Goal: Task Accomplishment & Management: Manage account settings

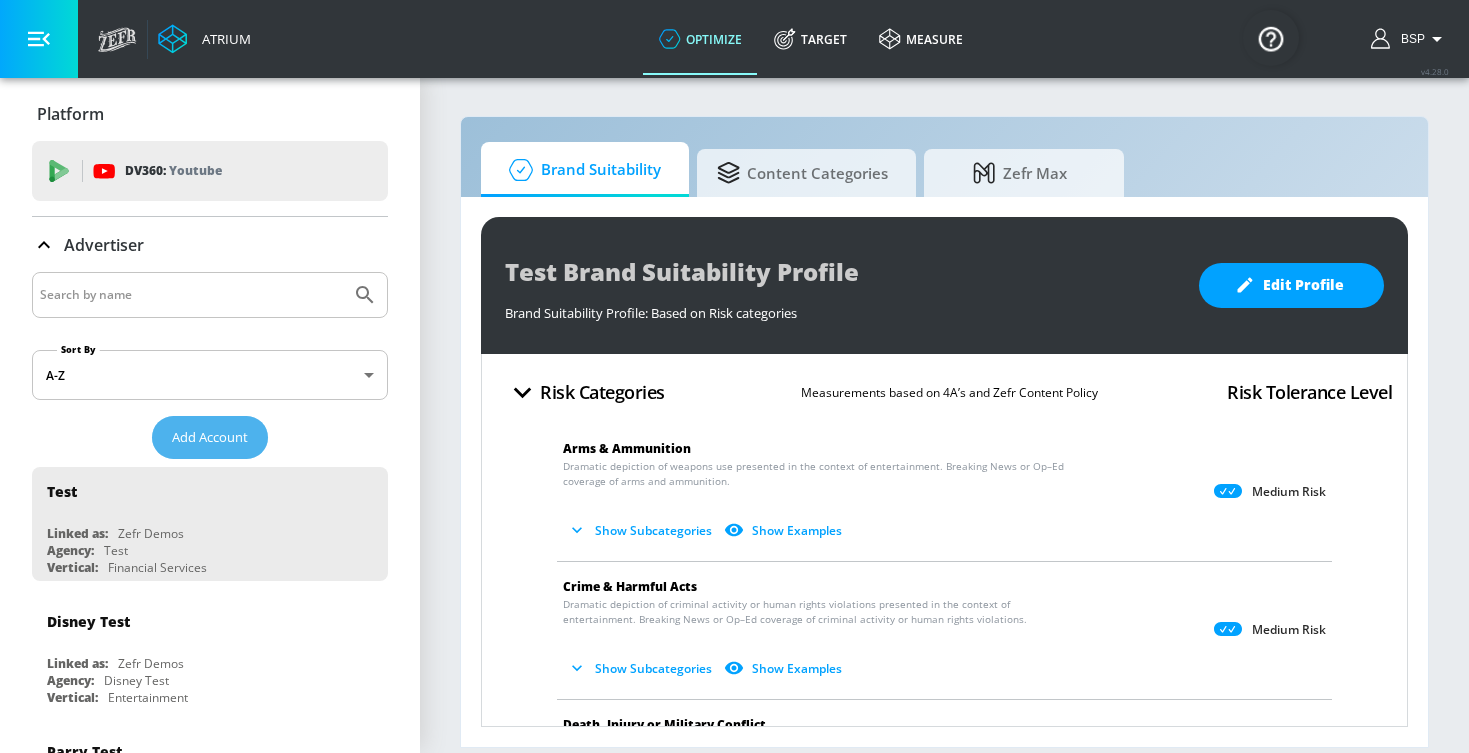
click at [201, 422] on button "Add Account" at bounding box center [210, 437] width 116 height 43
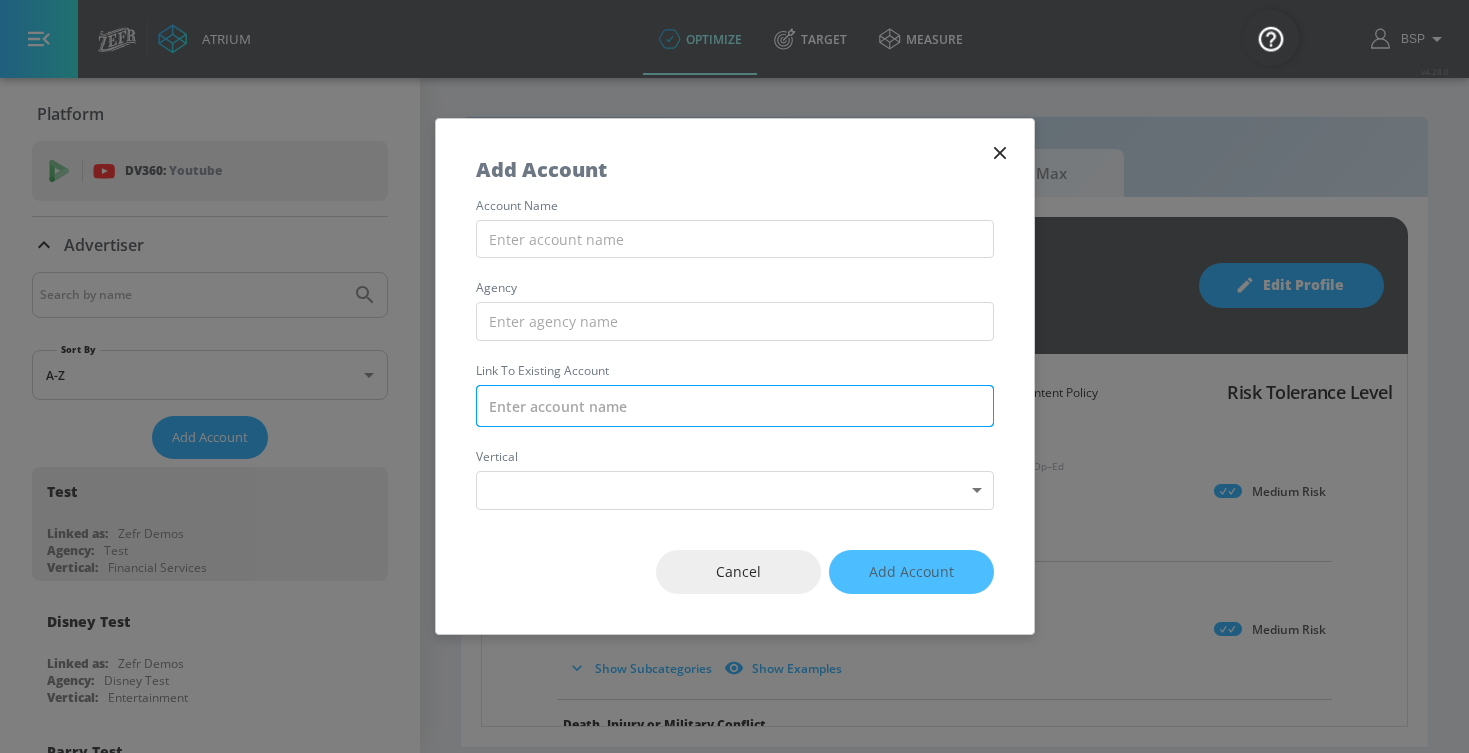
click at [598, 392] on input "text" at bounding box center [735, 406] width 518 height 42
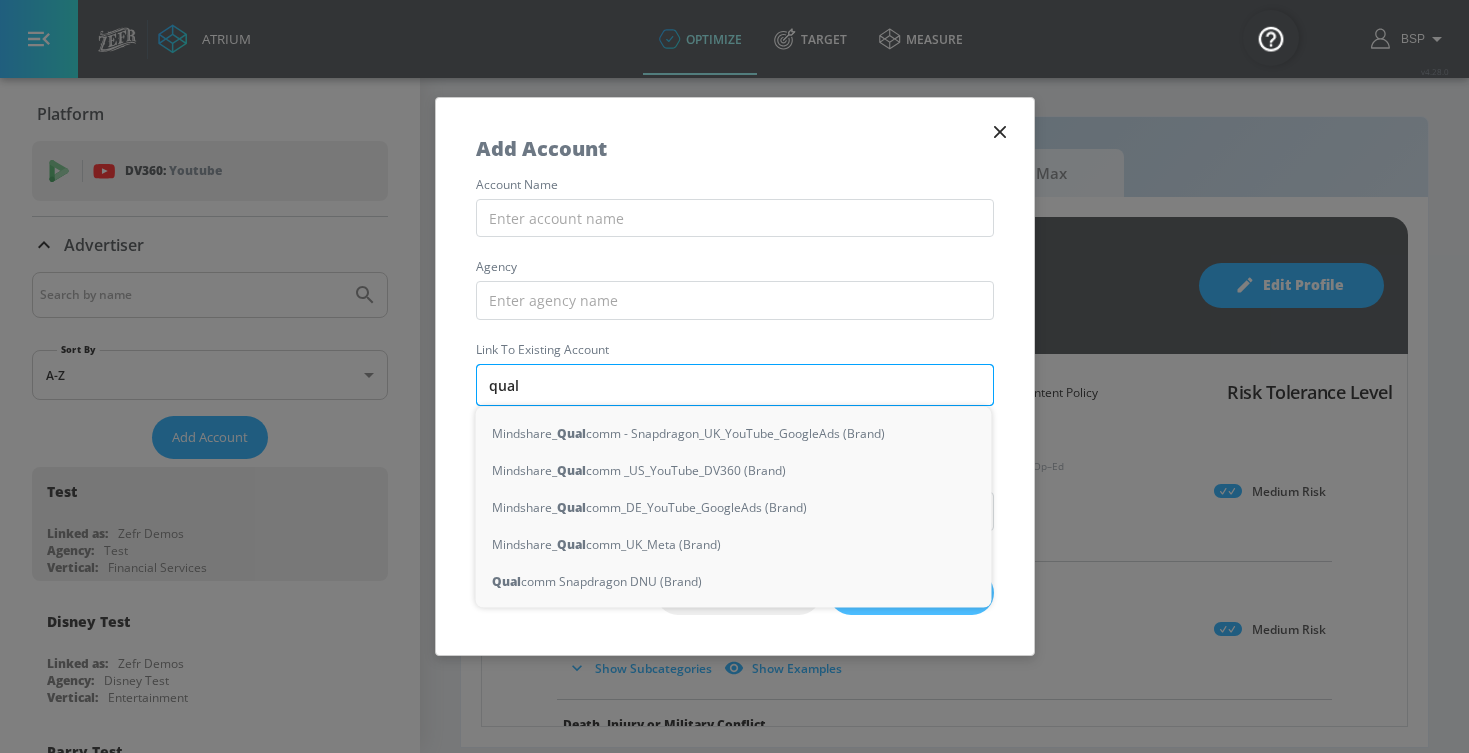
type input "qualo"
type input "com"
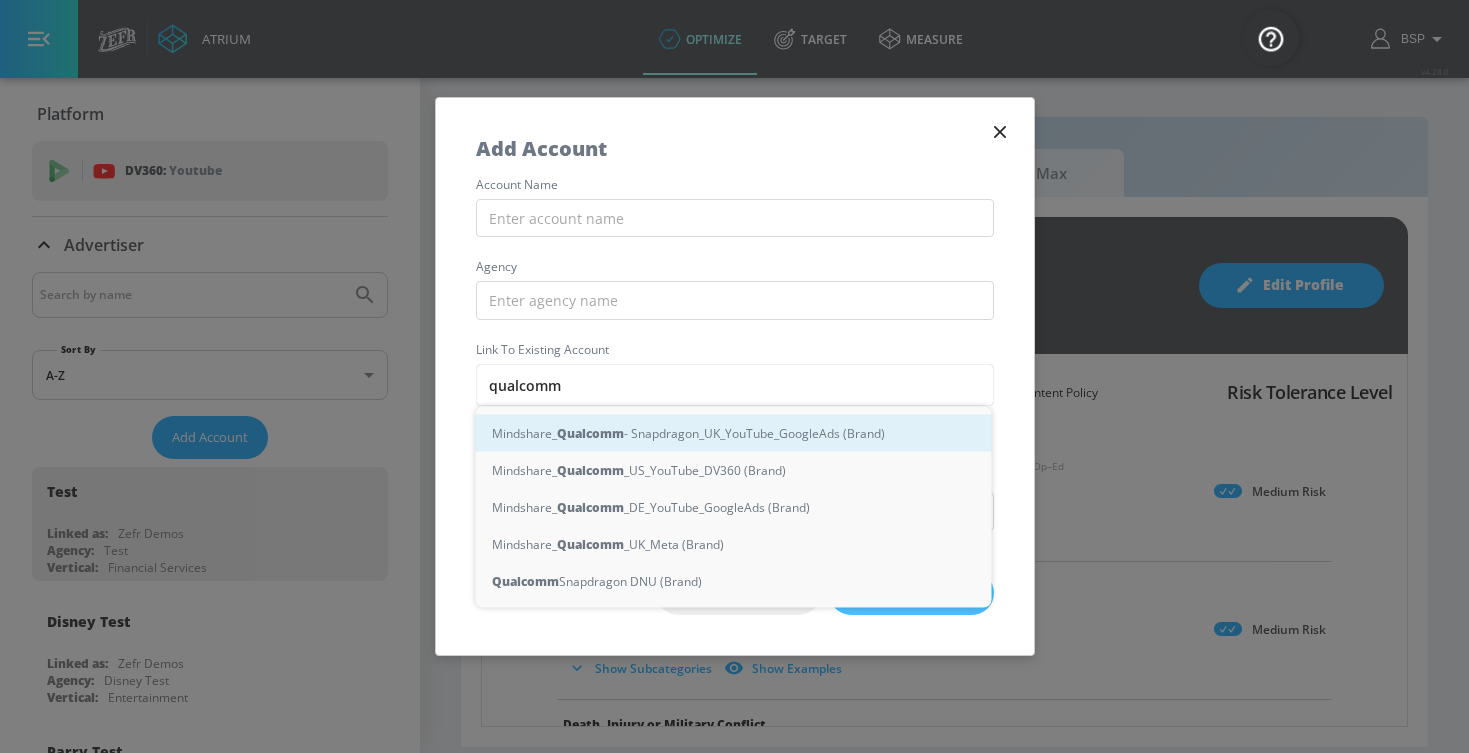
click at [766, 447] on div "Mindshare_ Qualcomm - Snapdragon_UK_YouTube_GoogleAds (Brand)" at bounding box center [734, 433] width 516 height 37
type input "Mindshare_Qualcomm - Snapdragon_UK_YouTube_GoogleAds (Brand)"
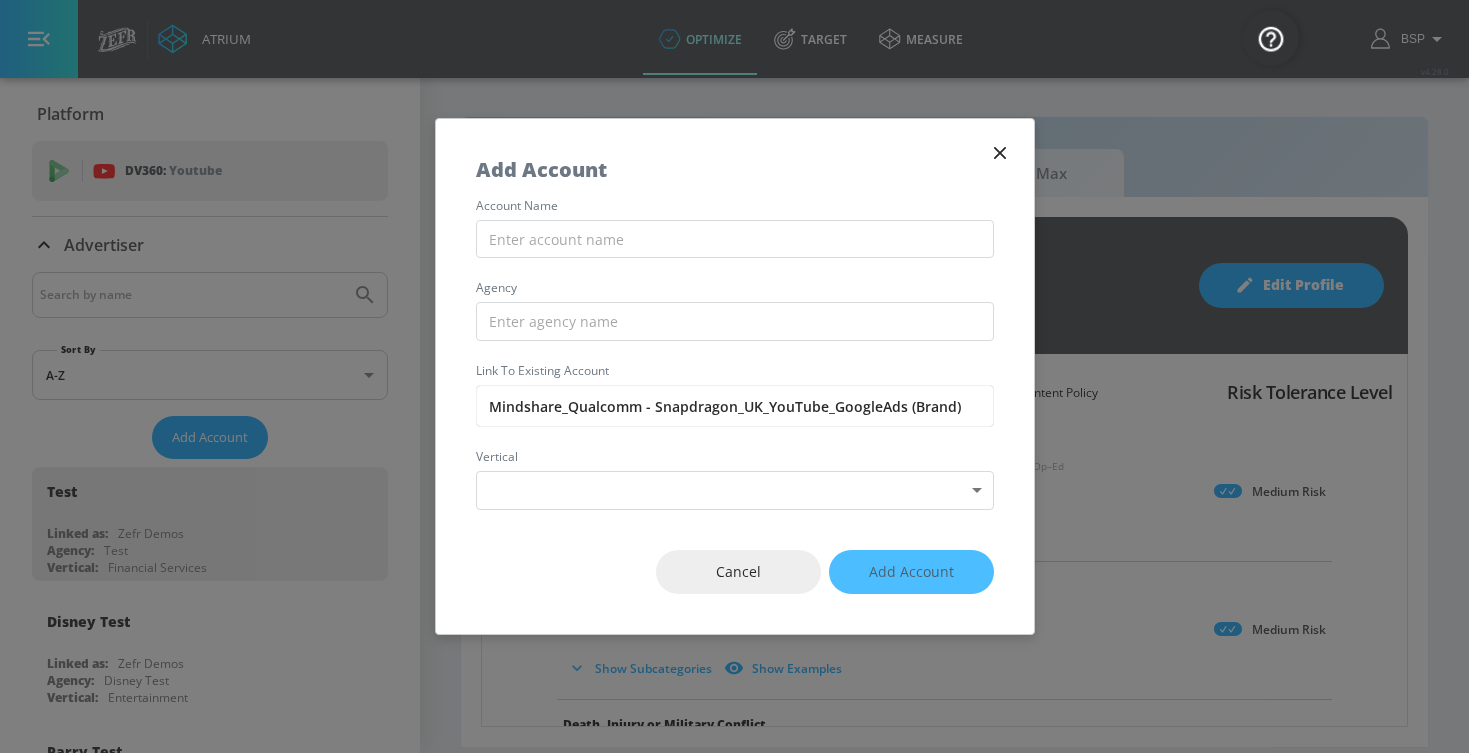
drag, startPoint x: 653, startPoint y: 400, endPoint x: 1081, endPoint y: 404, distance: 428.0
click at [1081, 404] on div "Add Account account name agency Link to Existing Account Mindshare_Qualcomm - S…" at bounding box center [734, 376] width 1469 height 753
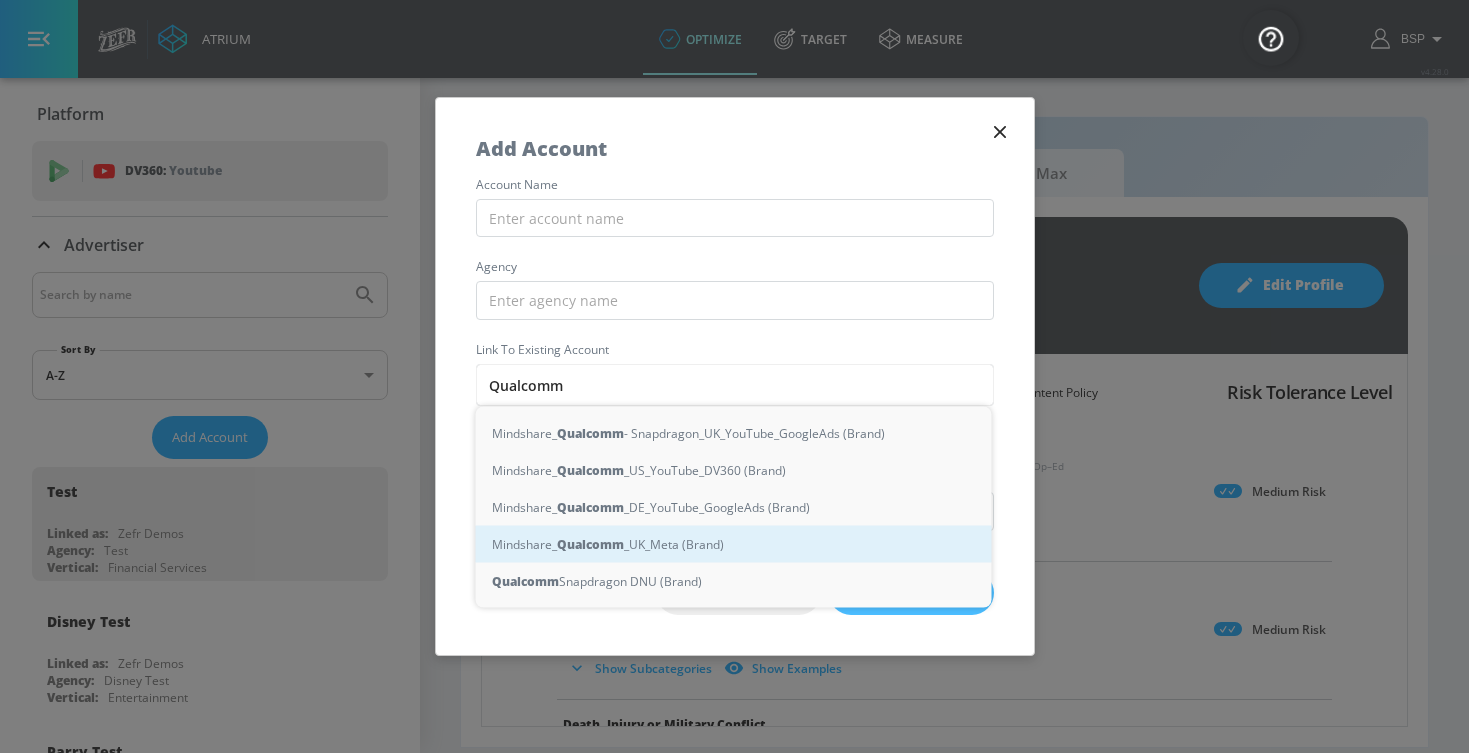
drag, startPoint x: 1084, startPoint y: 404, endPoint x: 715, endPoint y: 541, distance: 393.6
click at [715, 541] on div "Mindshare_ Qualcomm _UK_Meta (Brand)" at bounding box center [734, 544] width 516 height 37
type input "Mindshare_Qualcomm_UK_Meta (Brand)"
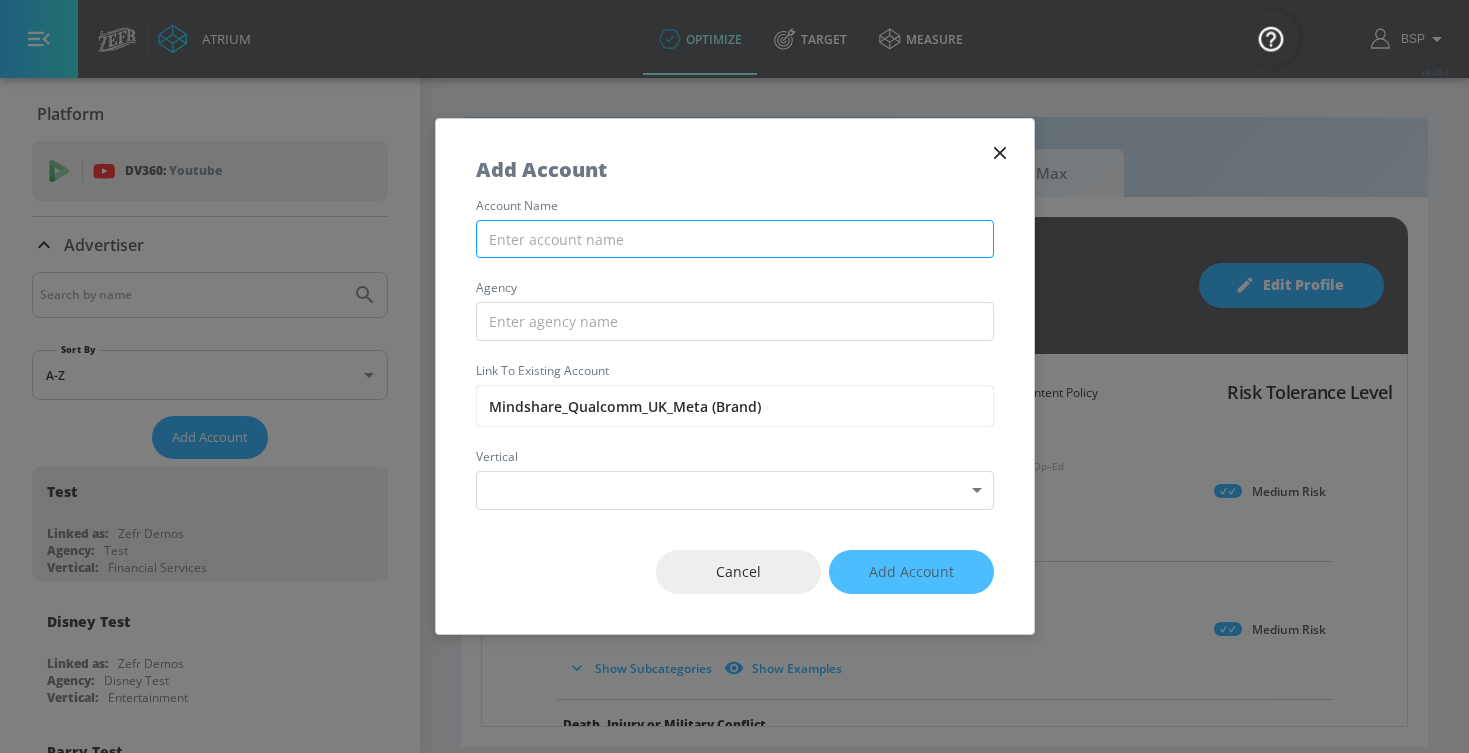
click at [601, 233] on input "text" at bounding box center [735, 239] width 518 height 39
paste input "Mindshare_Qualcomm_UK_Meta"
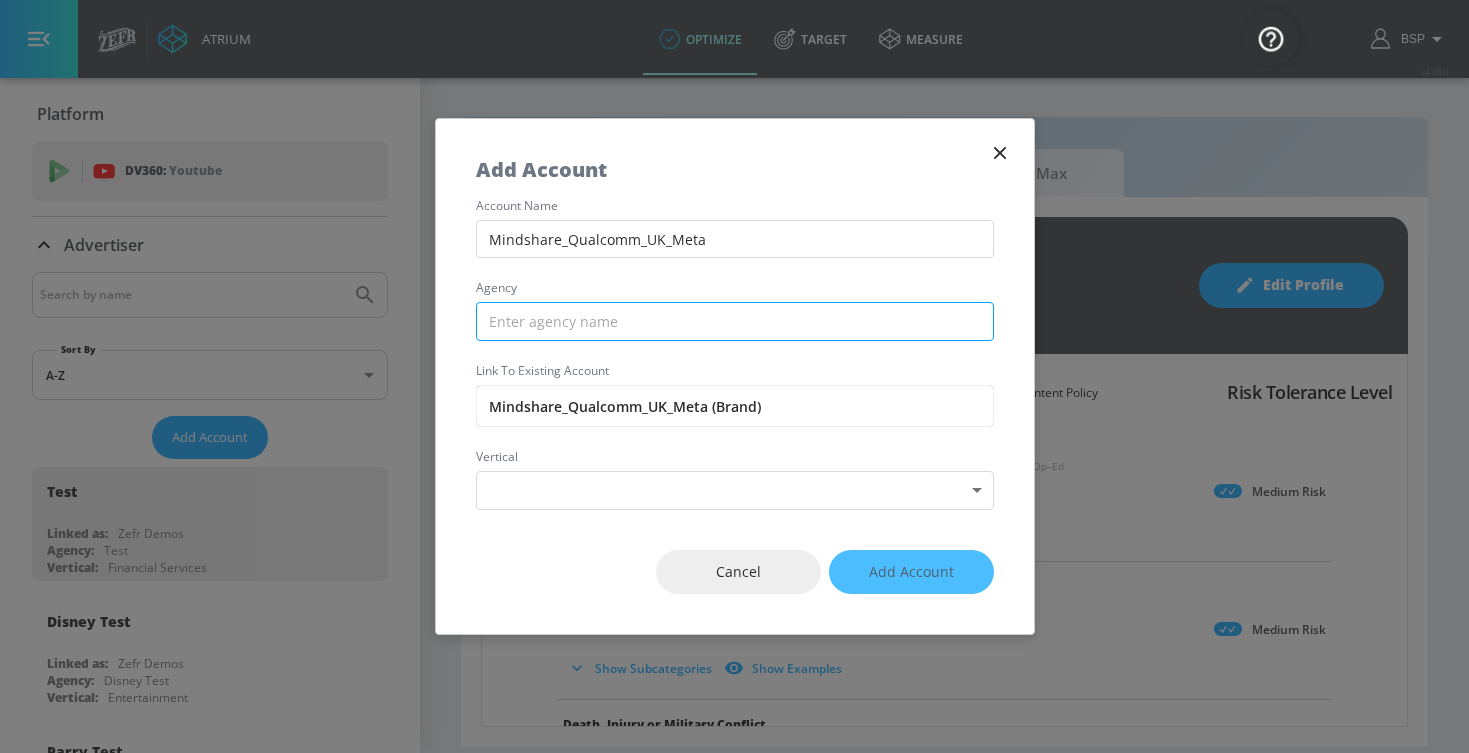
type input "Mindshare_Qualcomm_UK_Meta"
click at [602, 326] on input "text" at bounding box center [735, 321] width 518 height 39
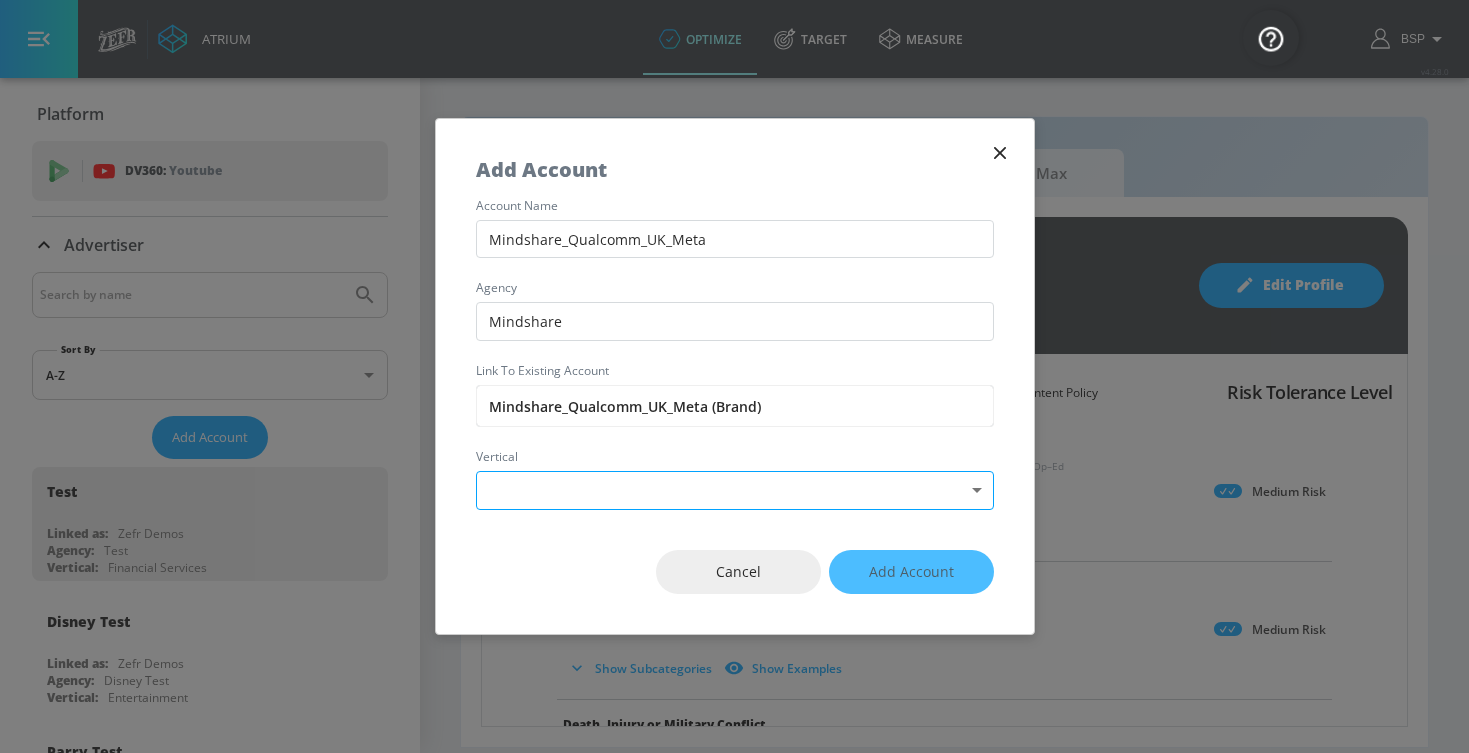
type input "Mindshare"
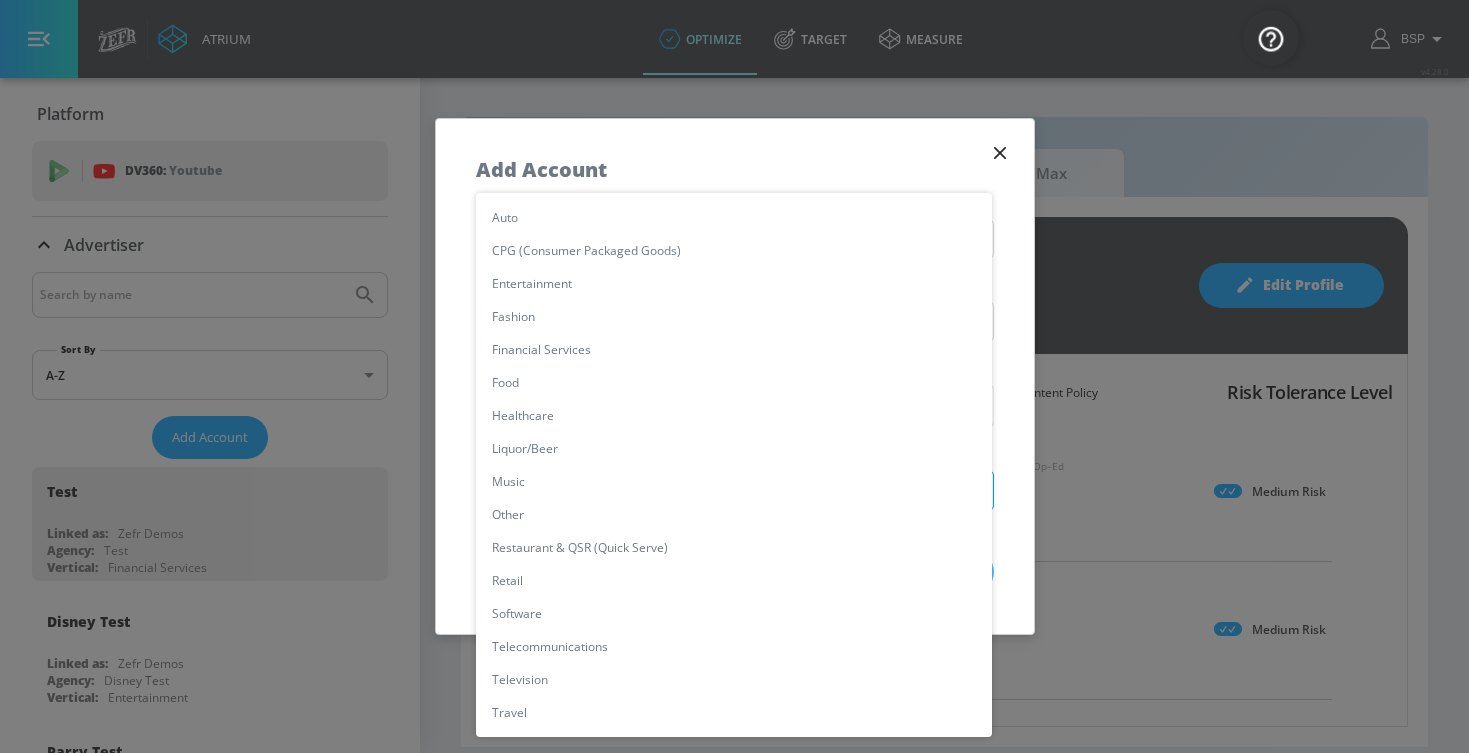
click at [633, 488] on body "Atrium optimize Target measure optimize Target measure v 4.28.0 BSP Platform DV…" at bounding box center [734, 376] width 1469 height 753
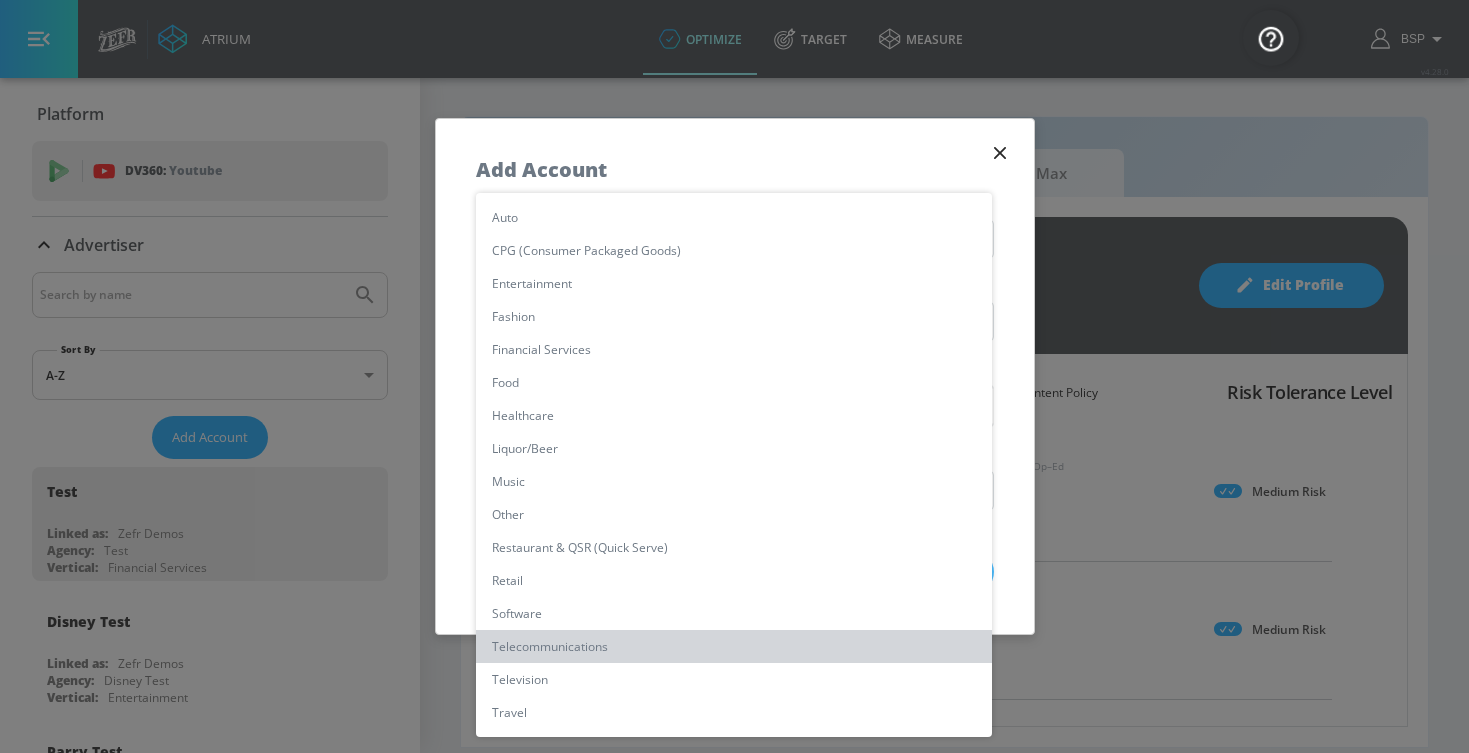
click at [593, 637] on li "Telecommunications" at bounding box center [734, 646] width 516 height 33
type input "[object Object]"
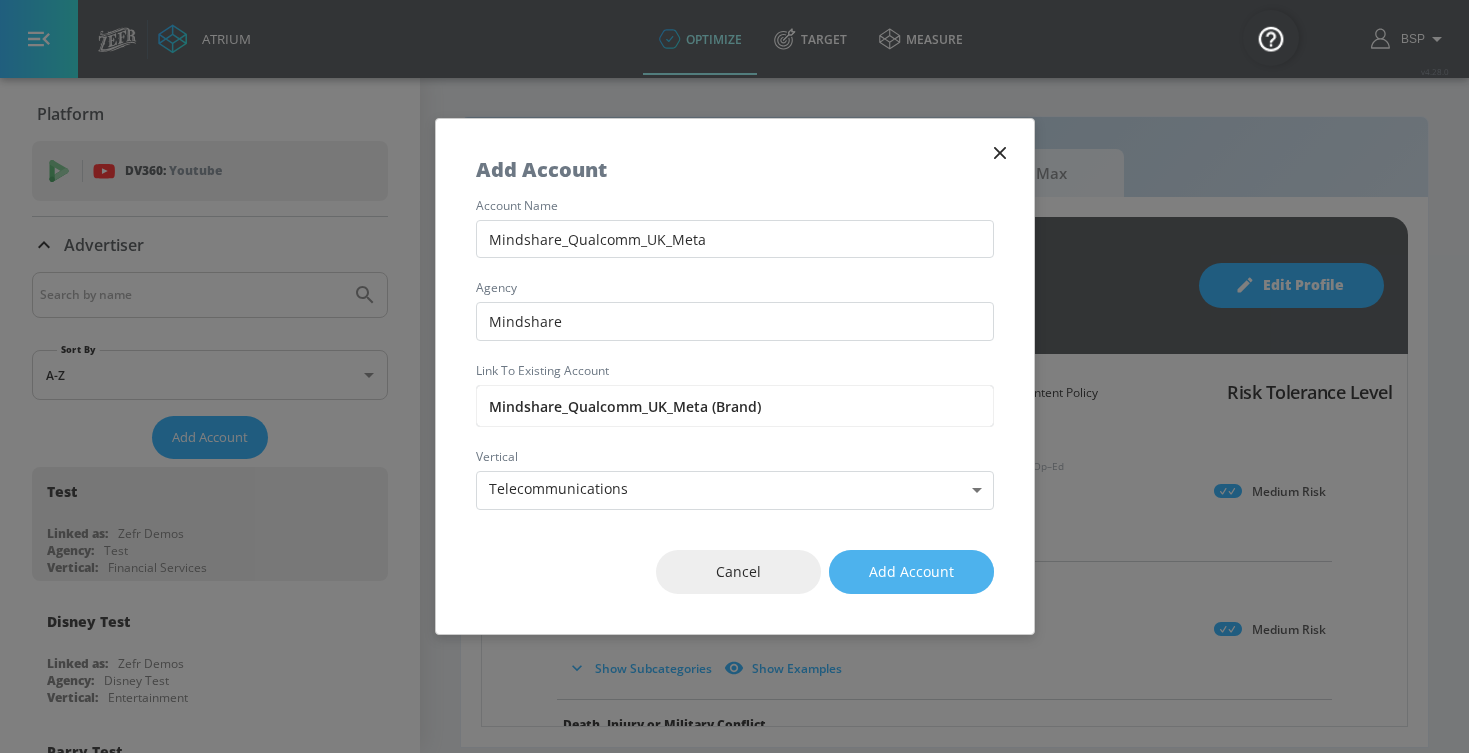
click at [856, 573] on button "Add Account" at bounding box center [911, 572] width 165 height 45
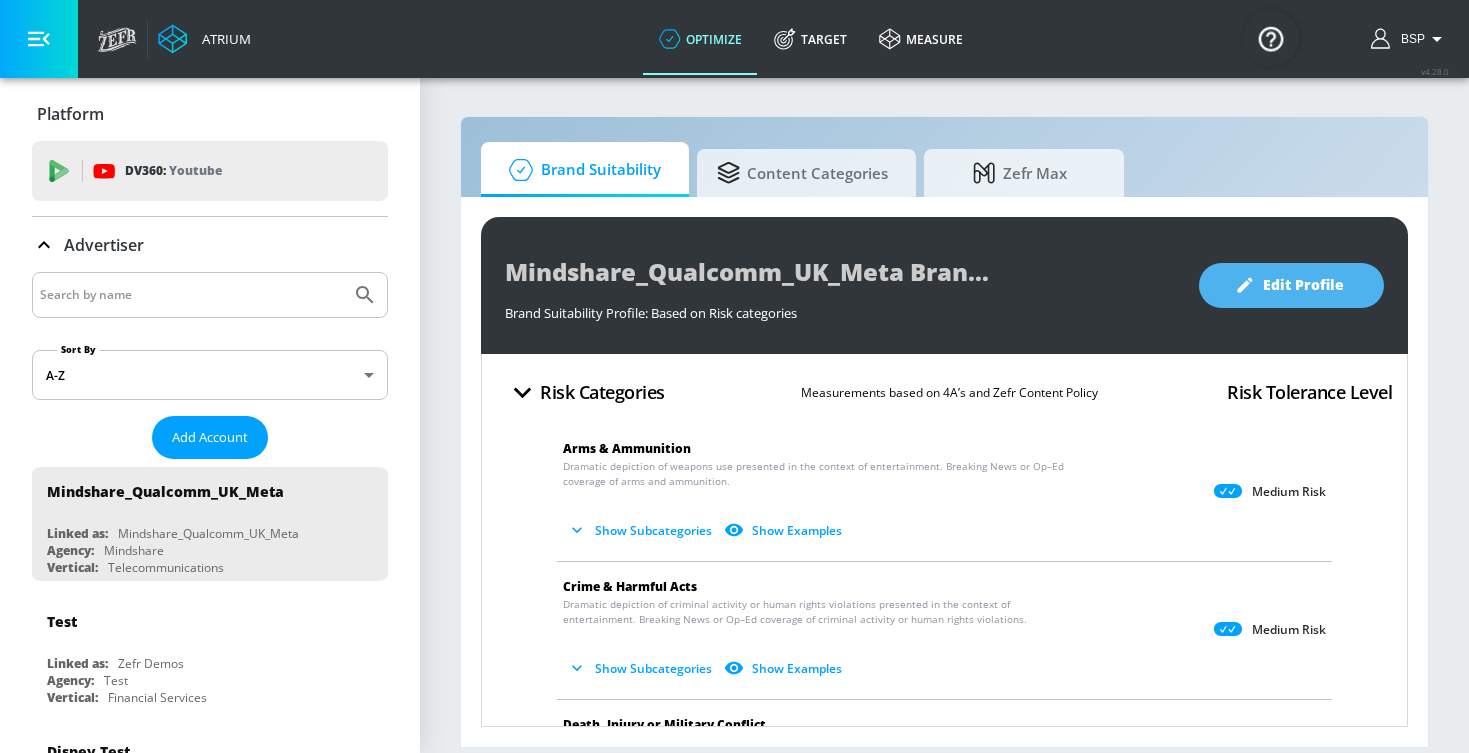
click at [1310, 281] on span "Edit Profile" at bounding box center [1291, 285] width 105 height 25
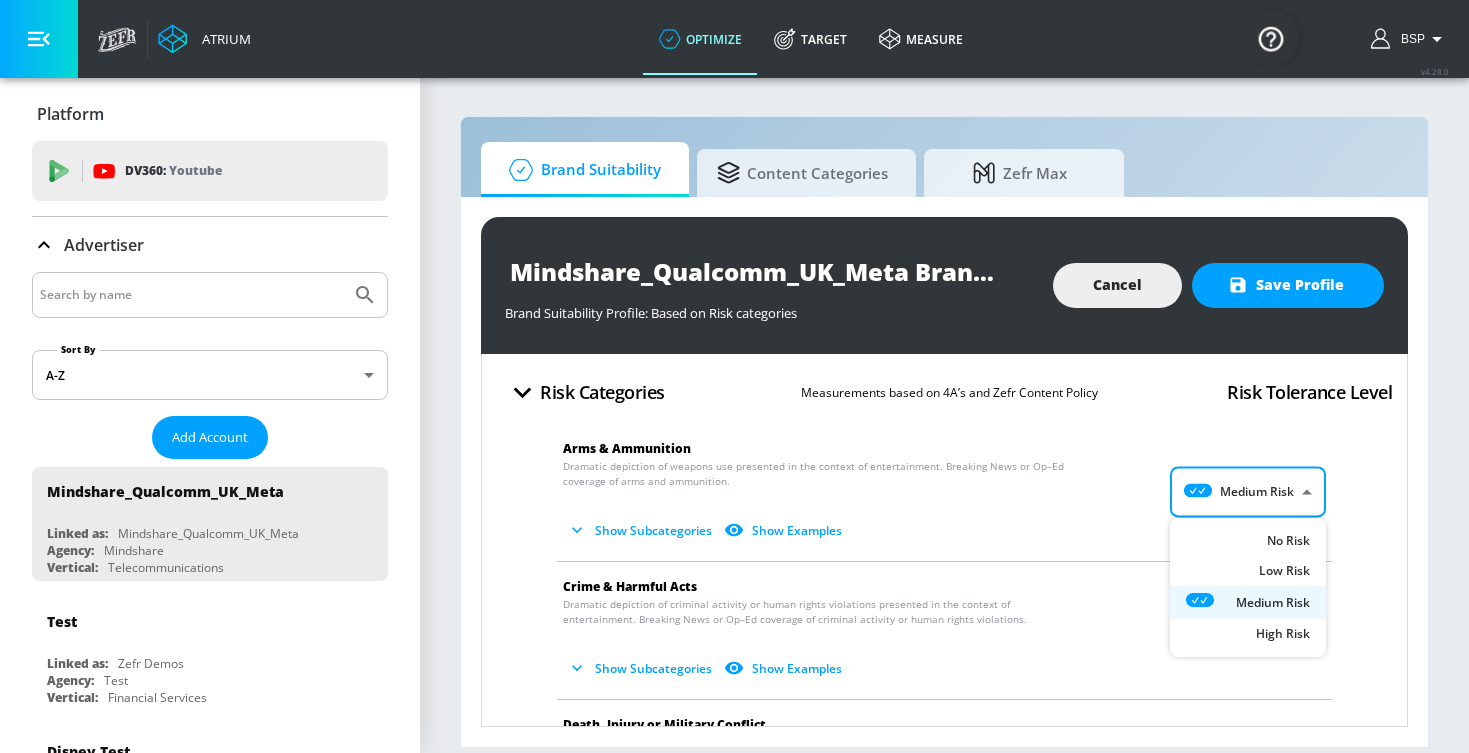
click at [1242, 479] on body "Atrium optimize Target measure optimize Target measure v 4.28.0 BSP Platform DV…" at bounding box center [734, 376] width 1469 height 753
click at [1230, 560] on li "Low Risk" at bounding box center [1248, 571] width 156 height 30
type input "LOW"
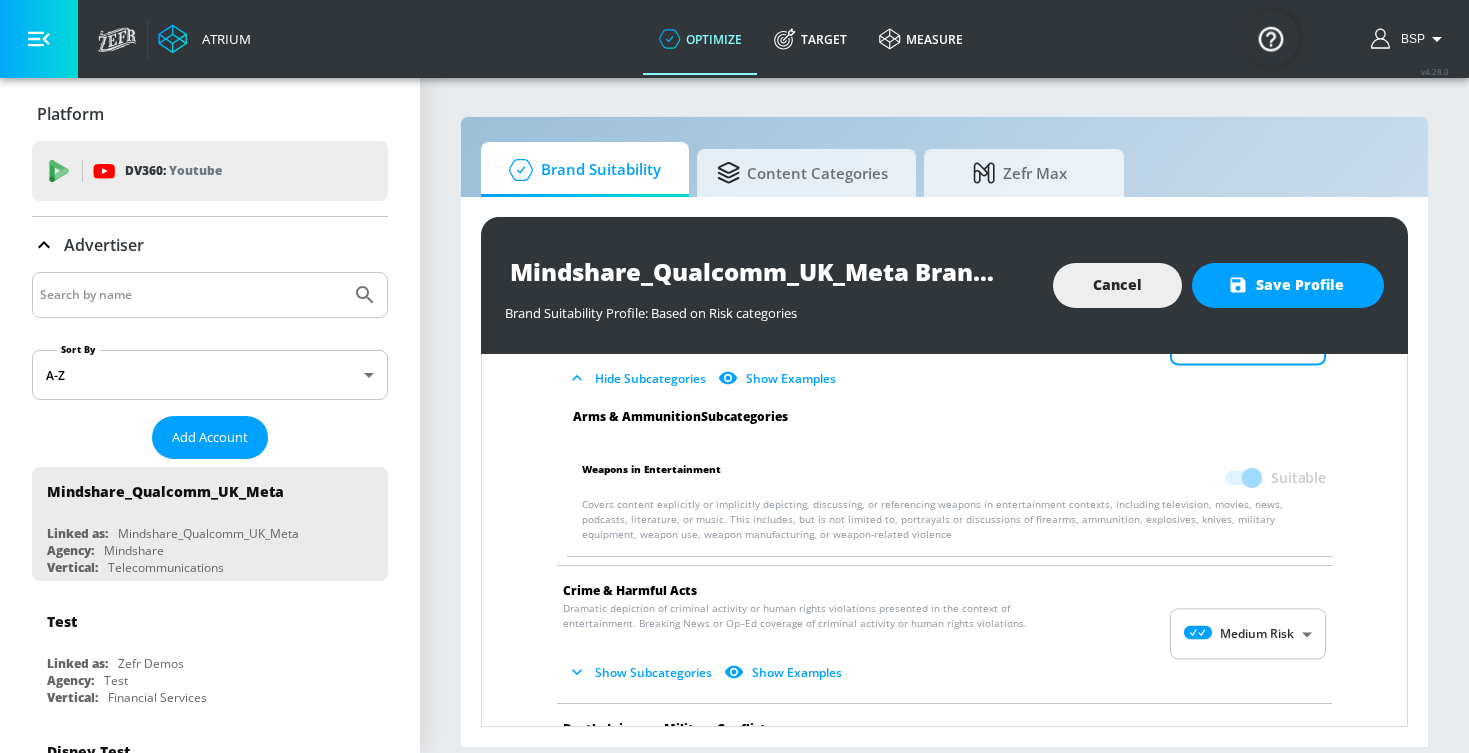
scroll to position [154, 0]
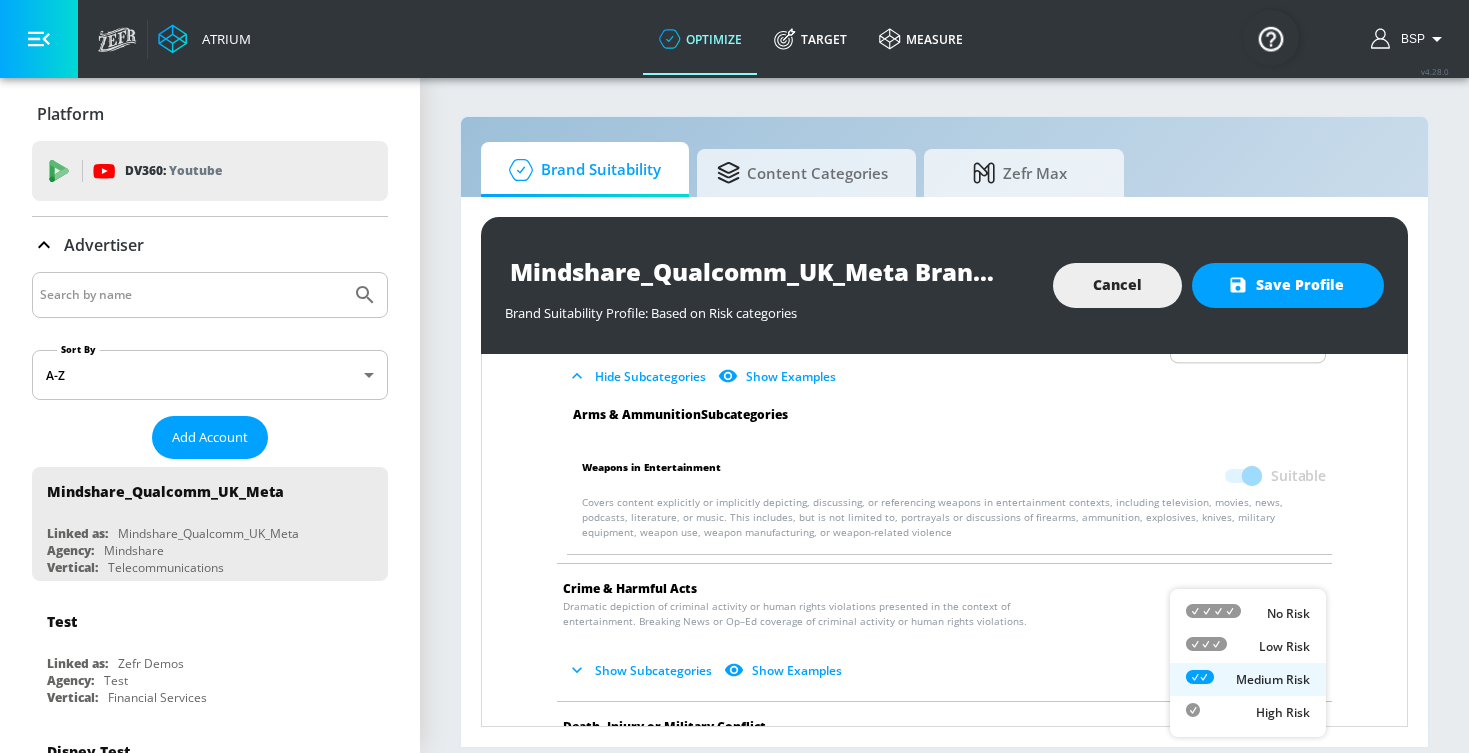
click at [1221, 639] on body "Atrium optimize Target measure optimize Target measure v 4.28.0 BSP Platform DV…" at bounding box center [734, 376] width 1469 height 753
click at [1219, 646] on icon at bounding box center [1206, 644] width 41 height 14
type input "LOW"
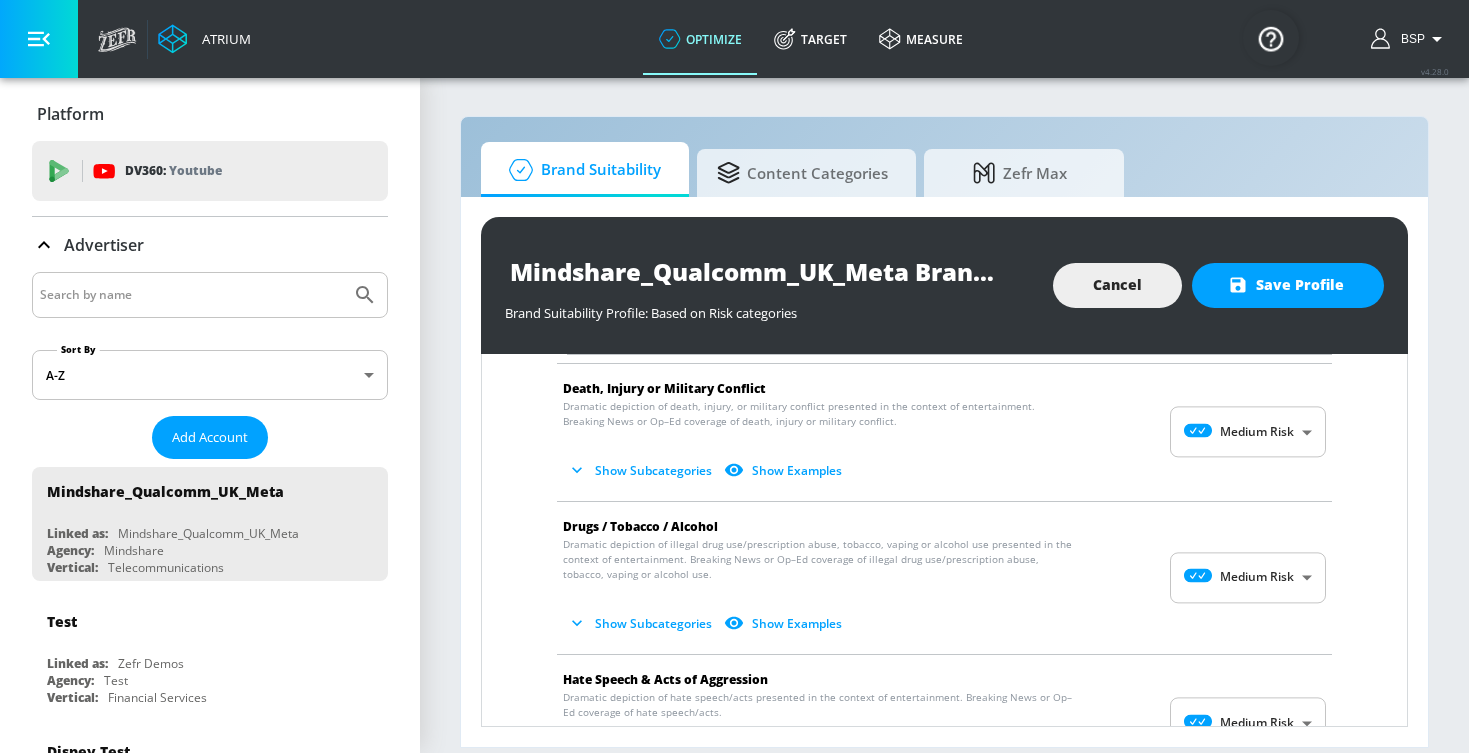
scroll to position [708, 0]
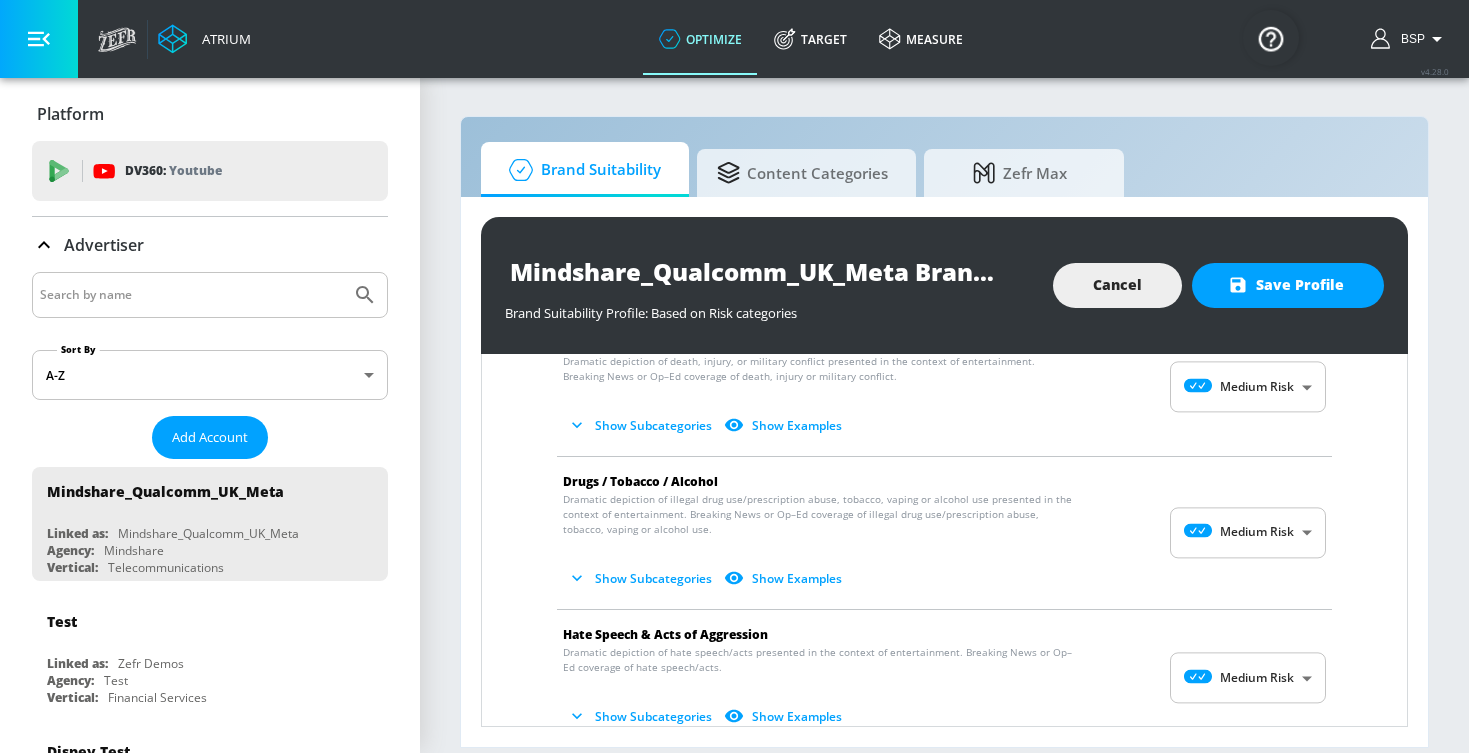
click at [1257, 397] on body "Atrium optimize Target measure optimize Target measure v 4.28.0 BSP Platform DV…" at bounding box center [734, 376] width 1469 height 753
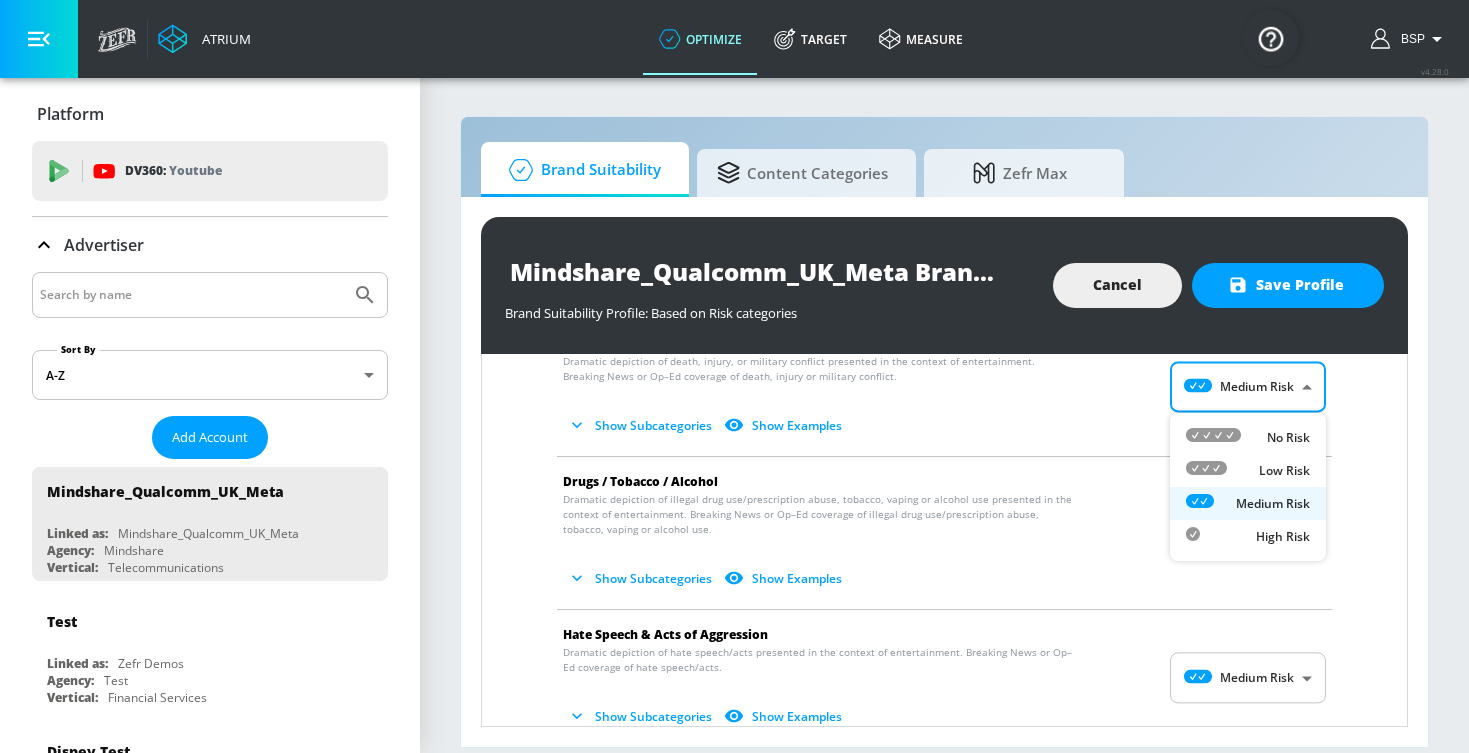
click at [1256, 468] on div "Low Risk" at bounding box center [1248, 470] width 124 height 21
type input "LOW"
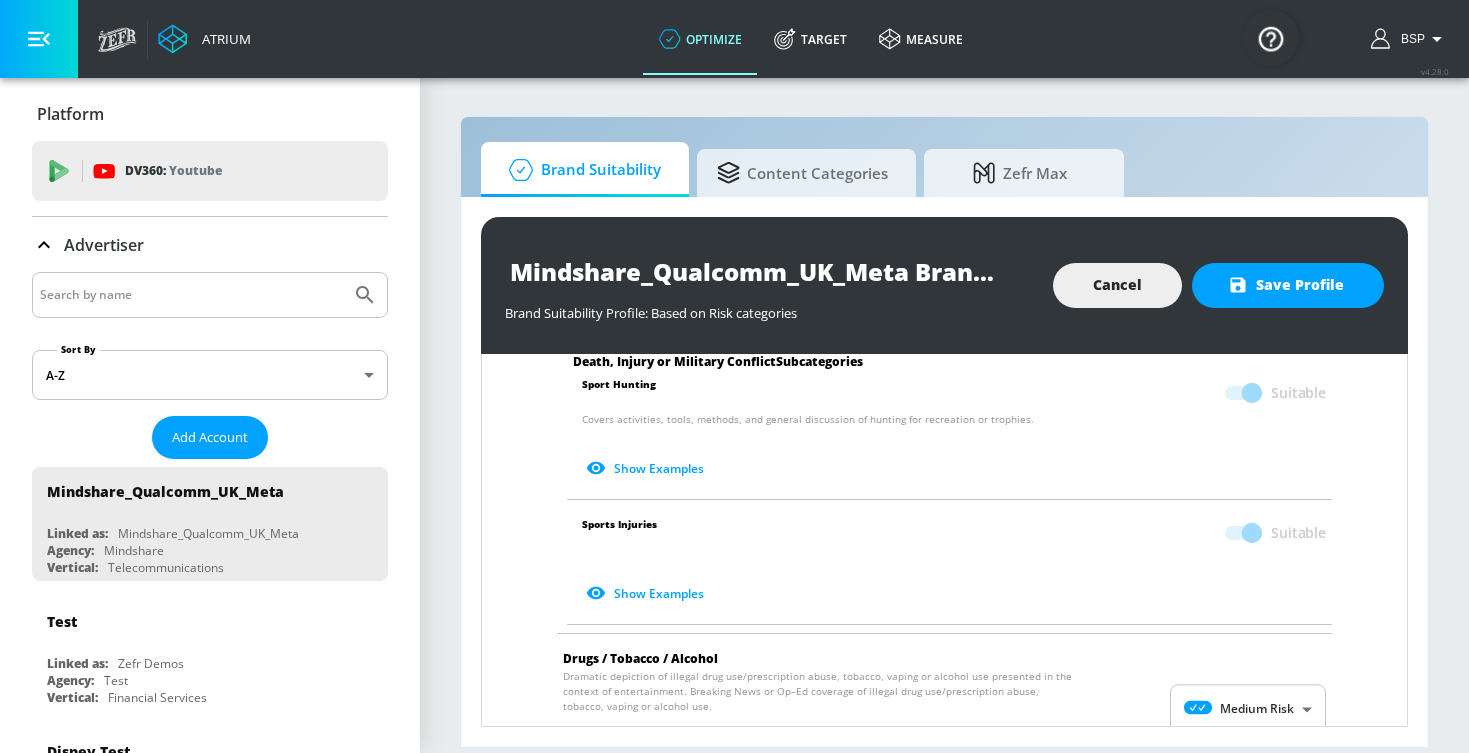
scroll to position [1241, 0]
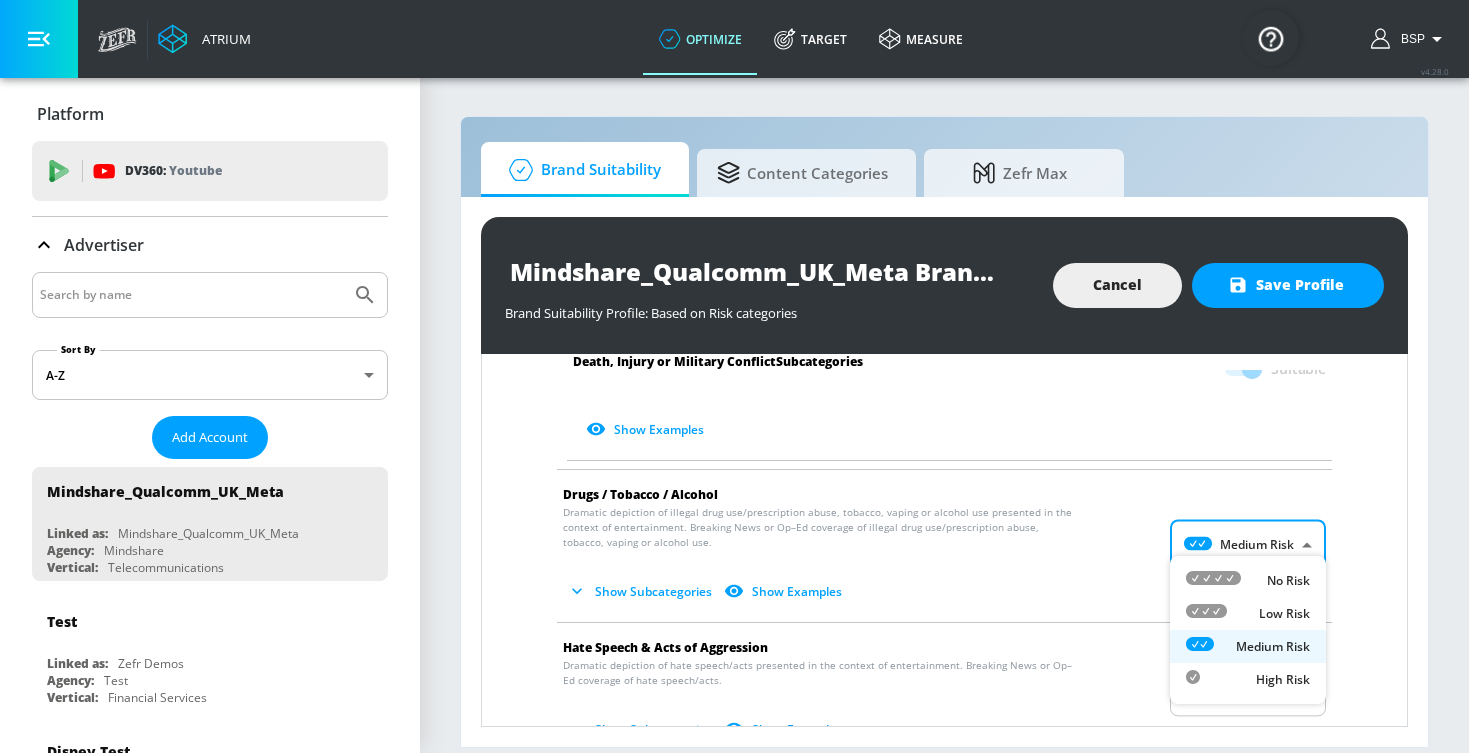
click at [1225, 539] on body "Atrium optimize Target measure optimize Target measure v 4.28.0 BSP Platform DV…" at bounding box center [734, 376] width 1469 height 753
click at [1225, 613] on icon at bounding box center [1206, 611] width 41 height 14
type input "LOW"
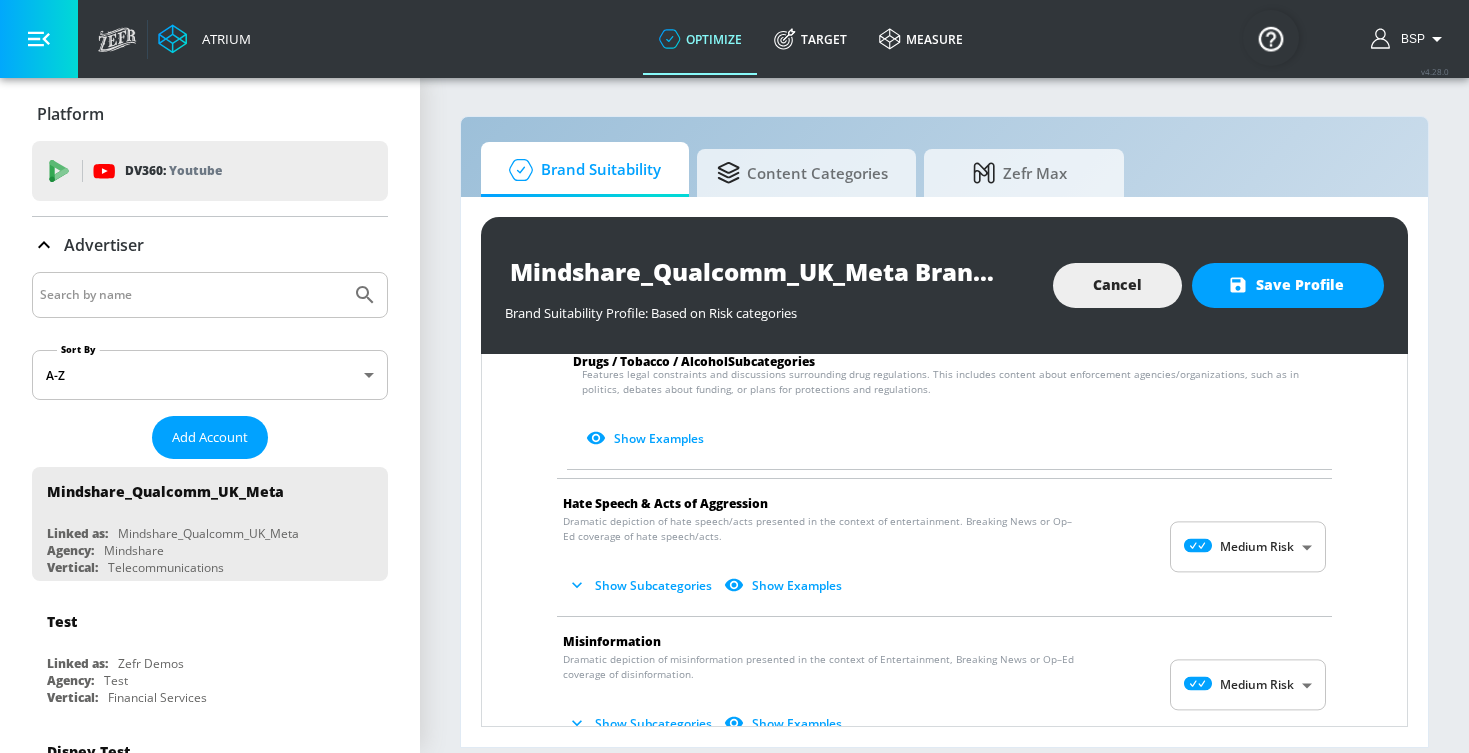
scroll to position [1914, 0]
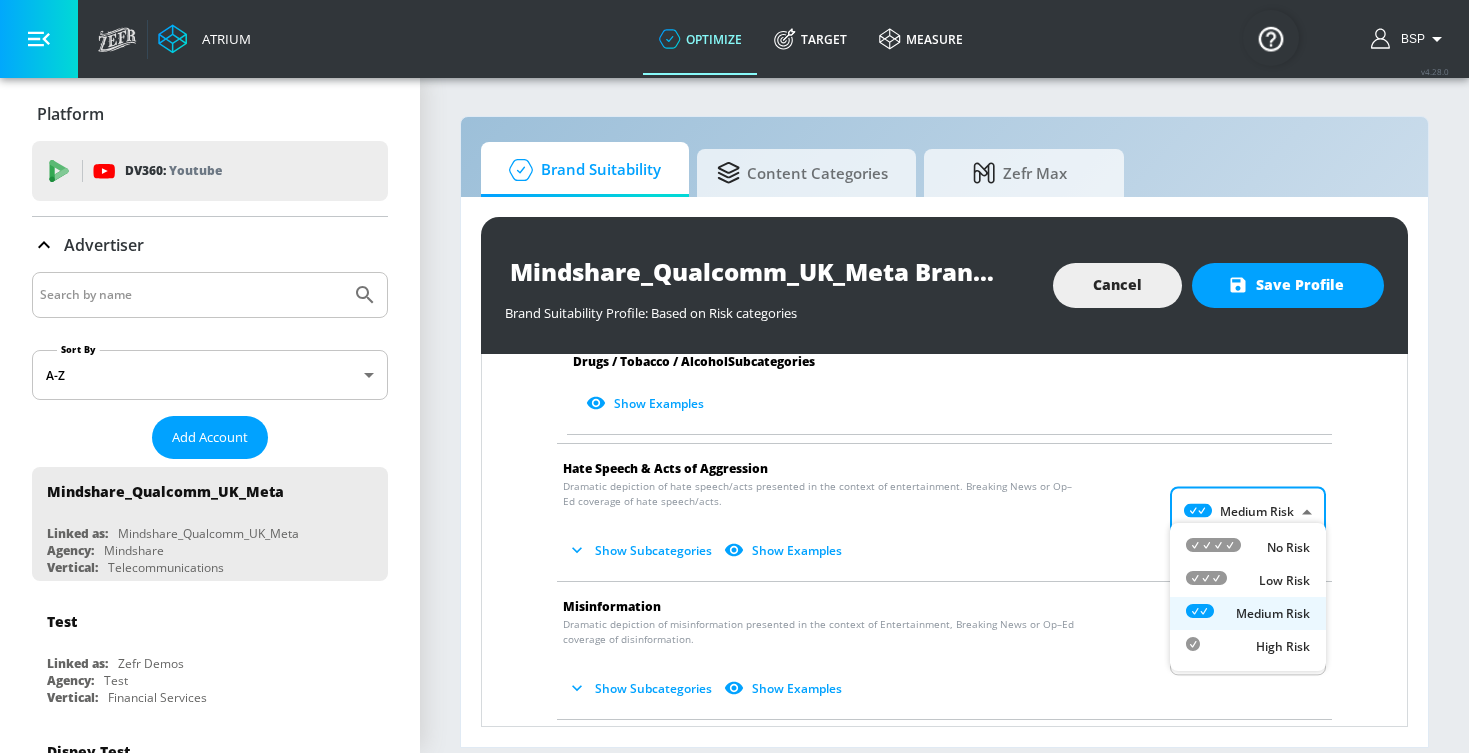
click at [1243, 511] on body "Atrium optimize Target measure optimize Target measure v 4.28.0 BSP Platform DV…" at bounding box center [734, 376] width 1469 height 753
click at [1241, 588] on div "Low Risk" at bounding box center [1248, 580] width 124 height 21
type input "LOW"
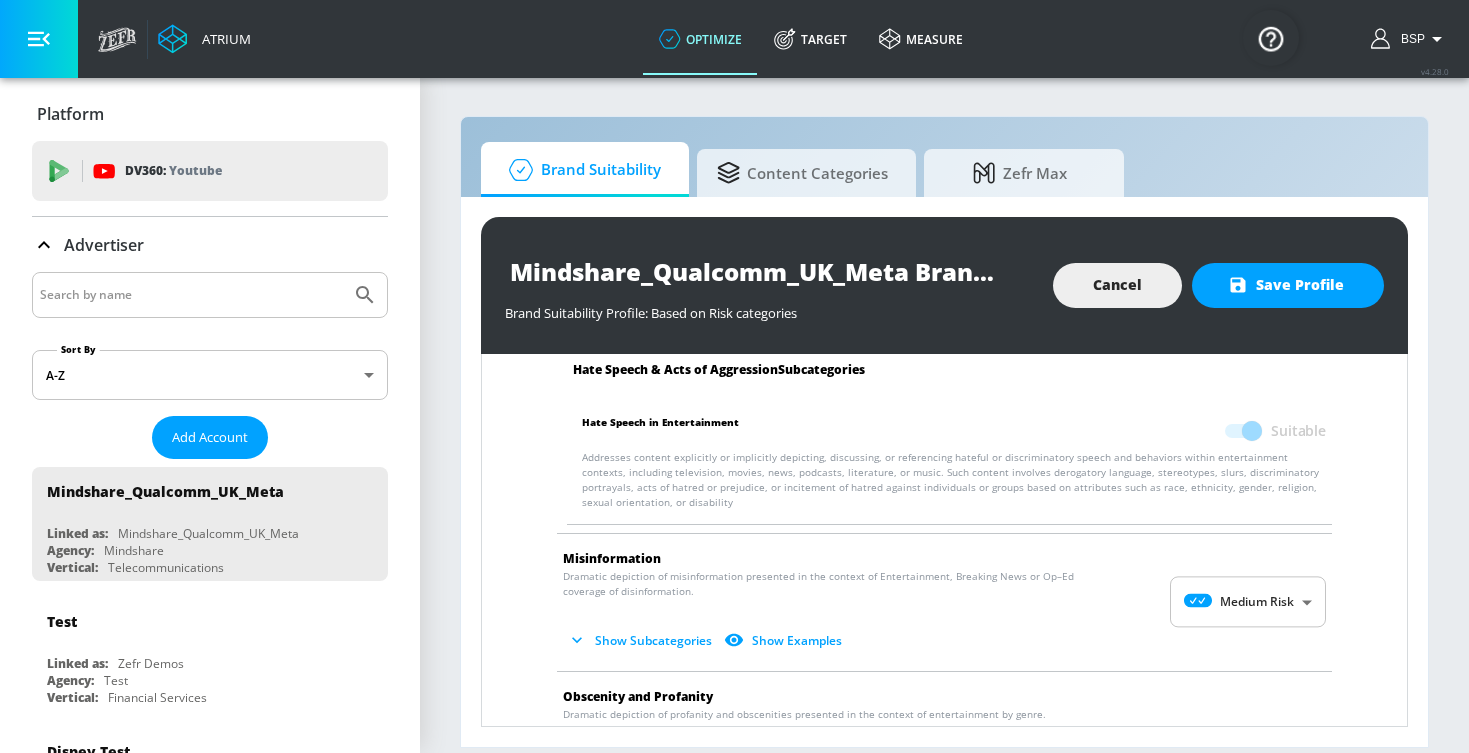
scroll to position [2135, 0]
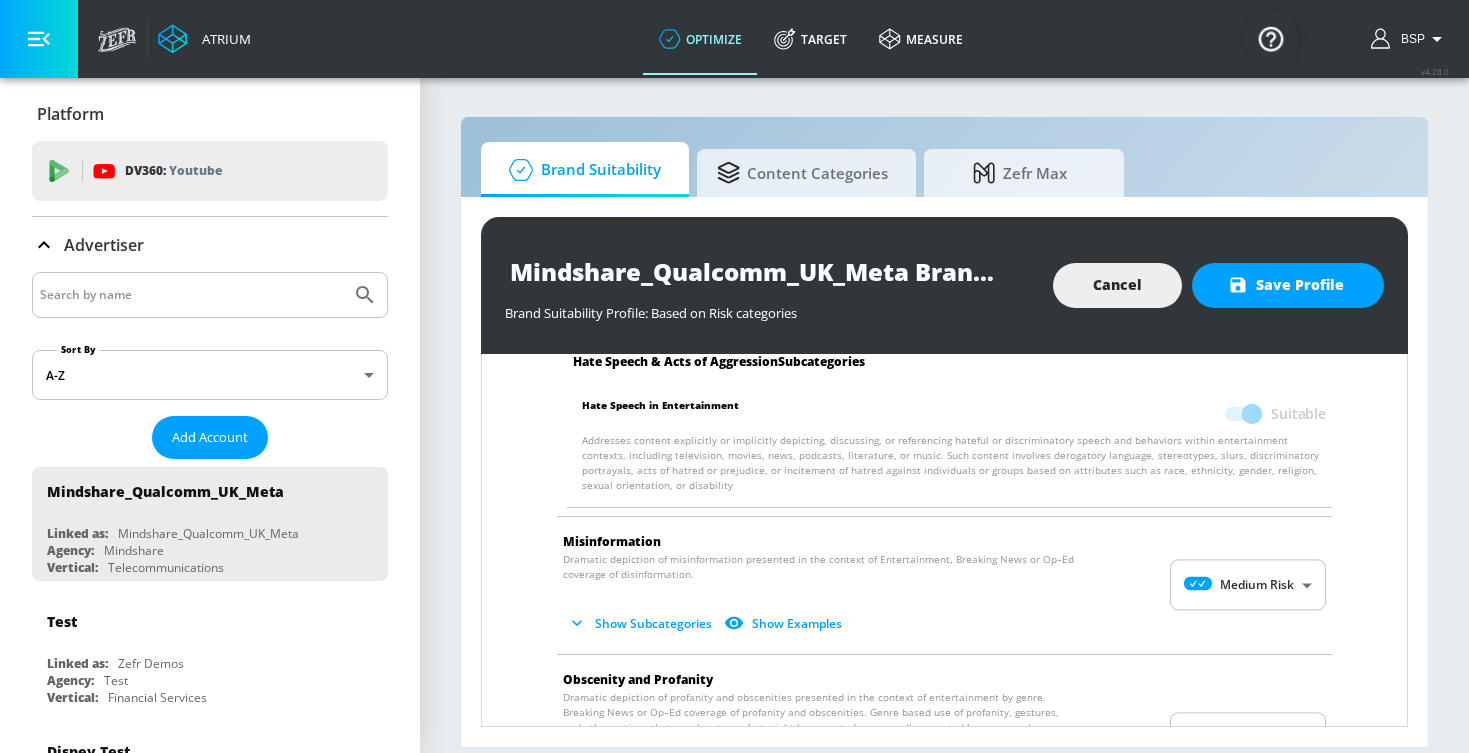
click at [1231, 567] on body "Atrium optimize Target measure optimize Target measure v 4.28.0 BSP Platform DV…" at bounding box center [734, 376] width 1469 height 753
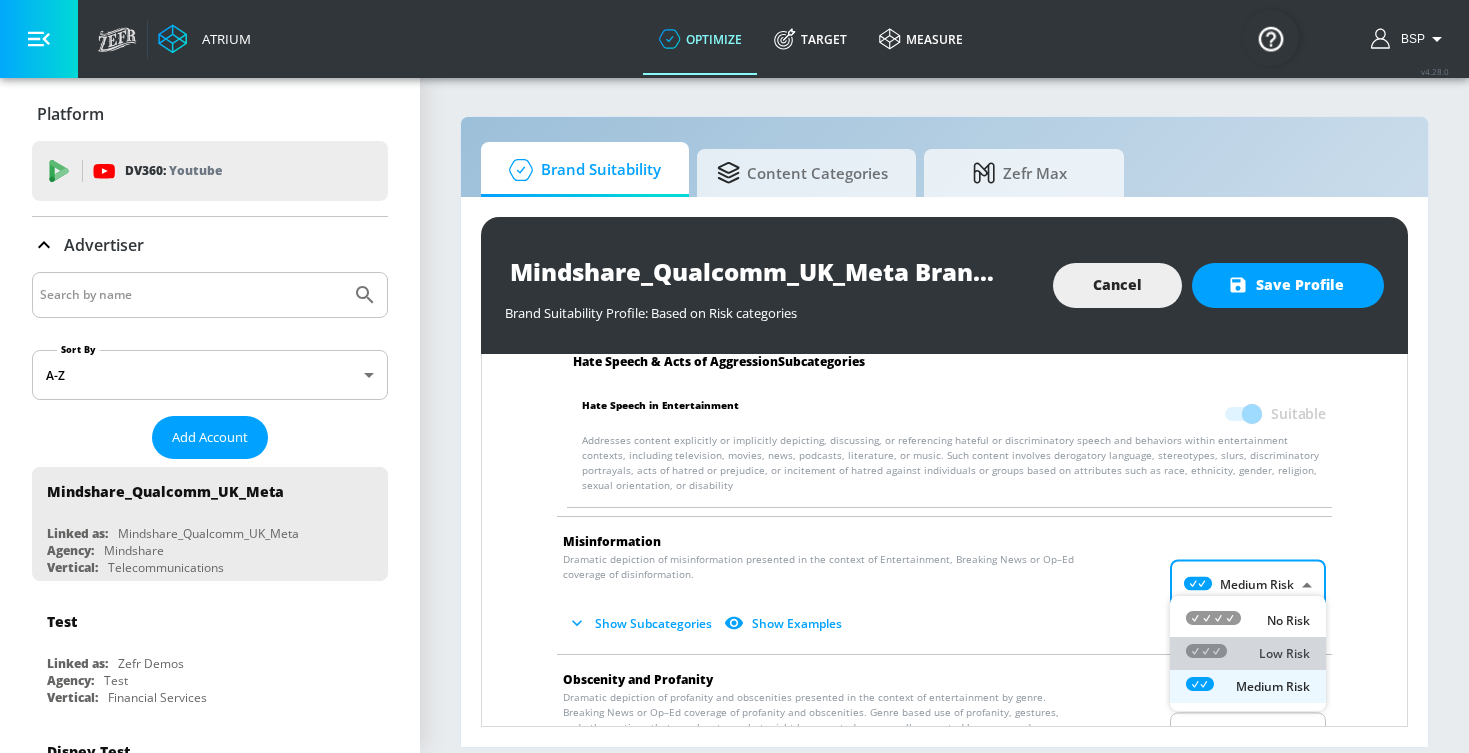
click at [1215, 638] on li "Low Risk" at bounding box center [1248, 653] width 156 height 33
type input "LOW"
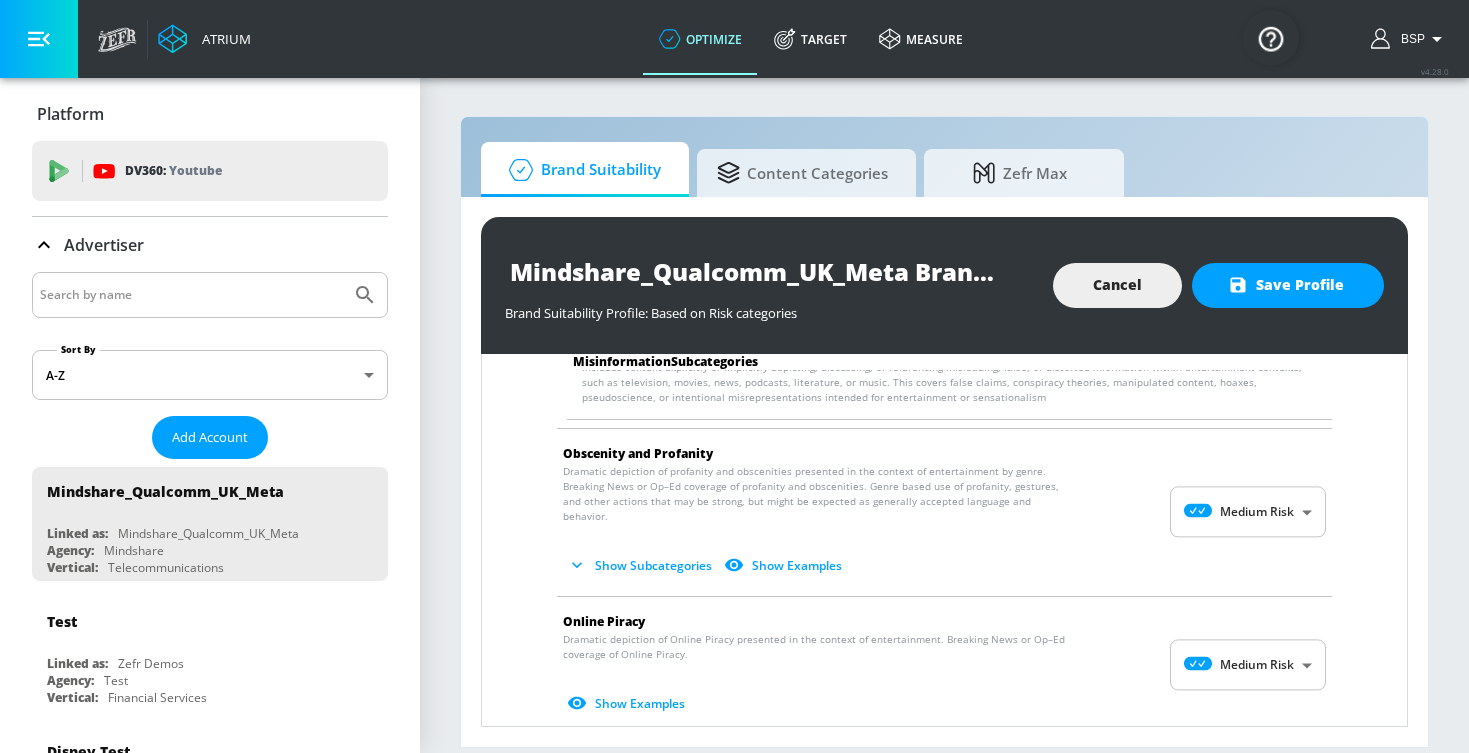
scroll to position [2602, 0]
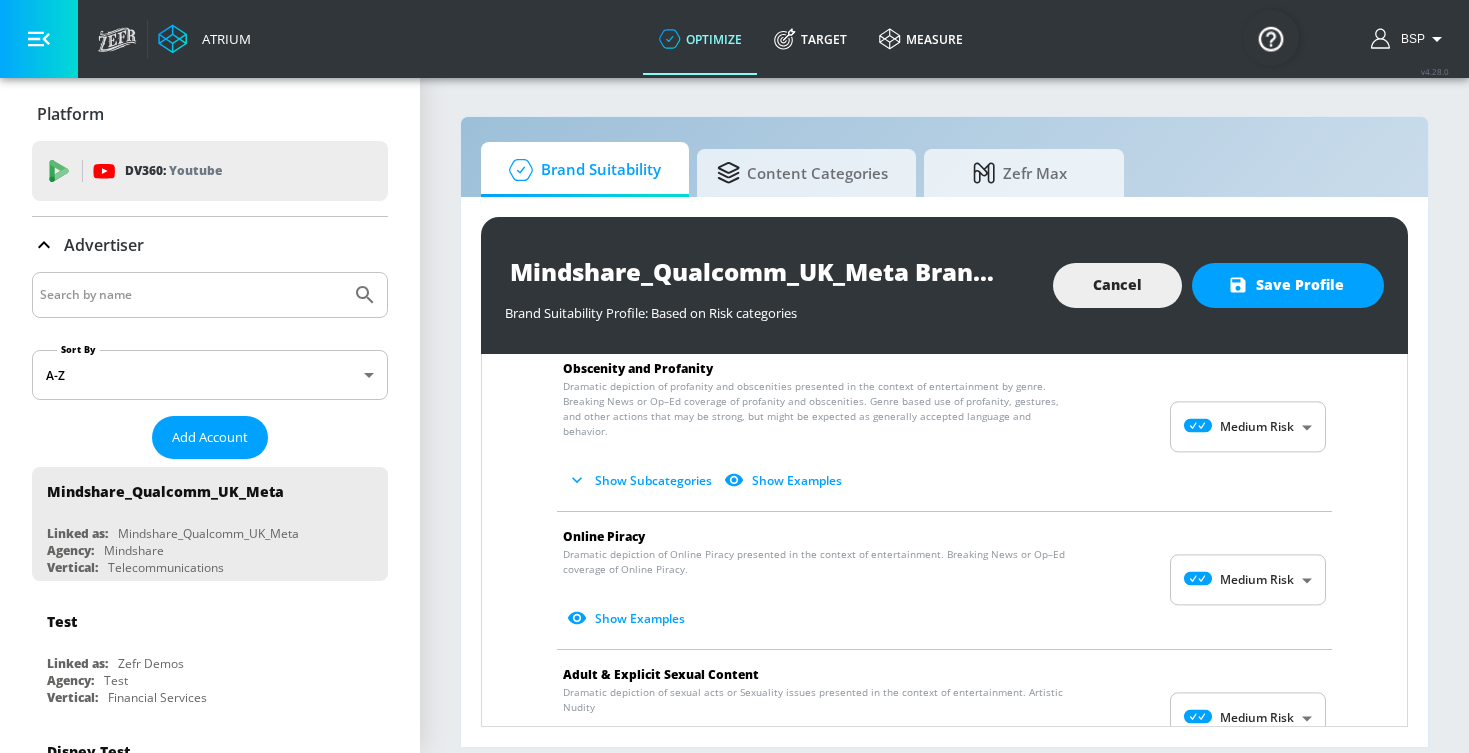
click at [1267, 416] on body "Atrium optimize Target measure optimize Target measure v 4.28.0 BSP Platform DV…" at bounding box center [734, 376] width 1469 height 753
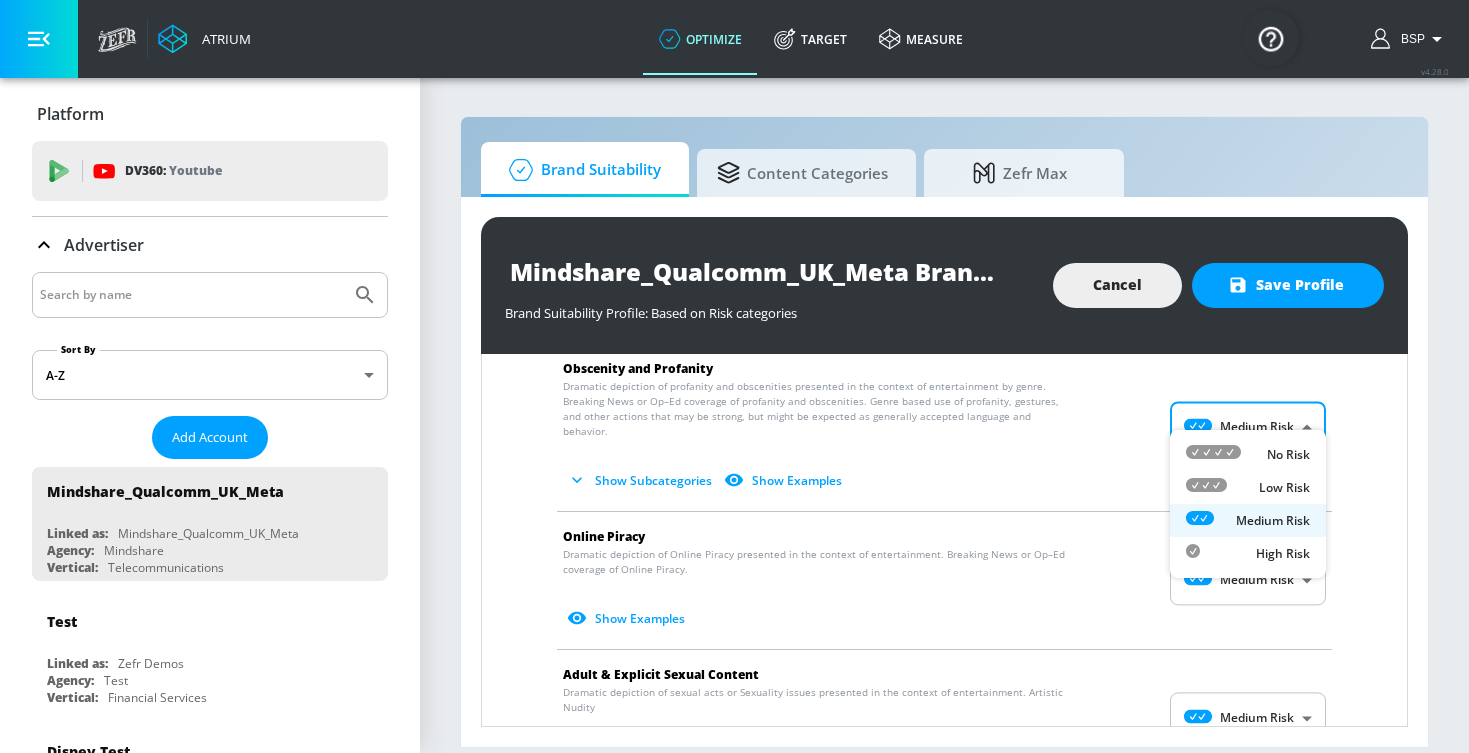
click at [1254, 471] on li "Low Risk" at bounding box center [1248, 487] width 156 height 33
type input "LOW"
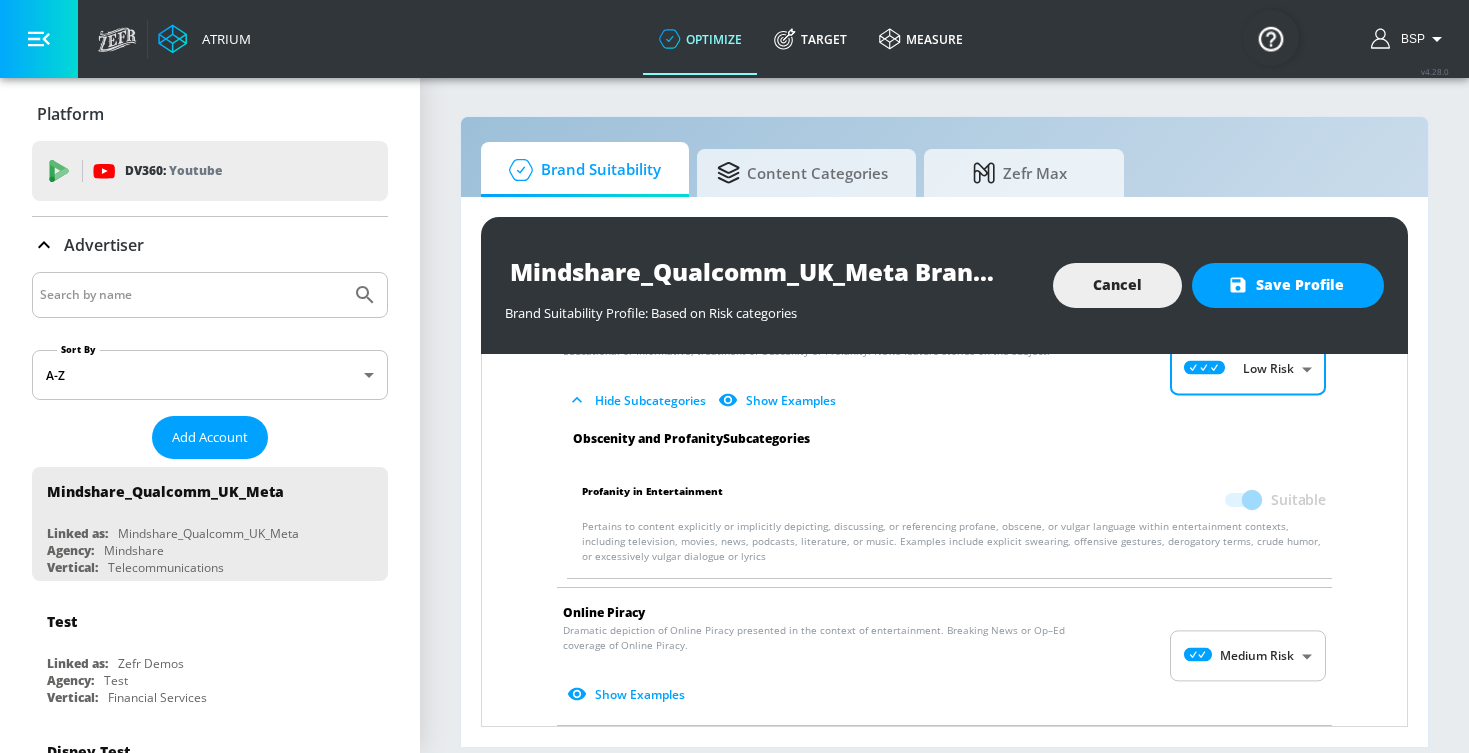
scroll to position [2702, 0]
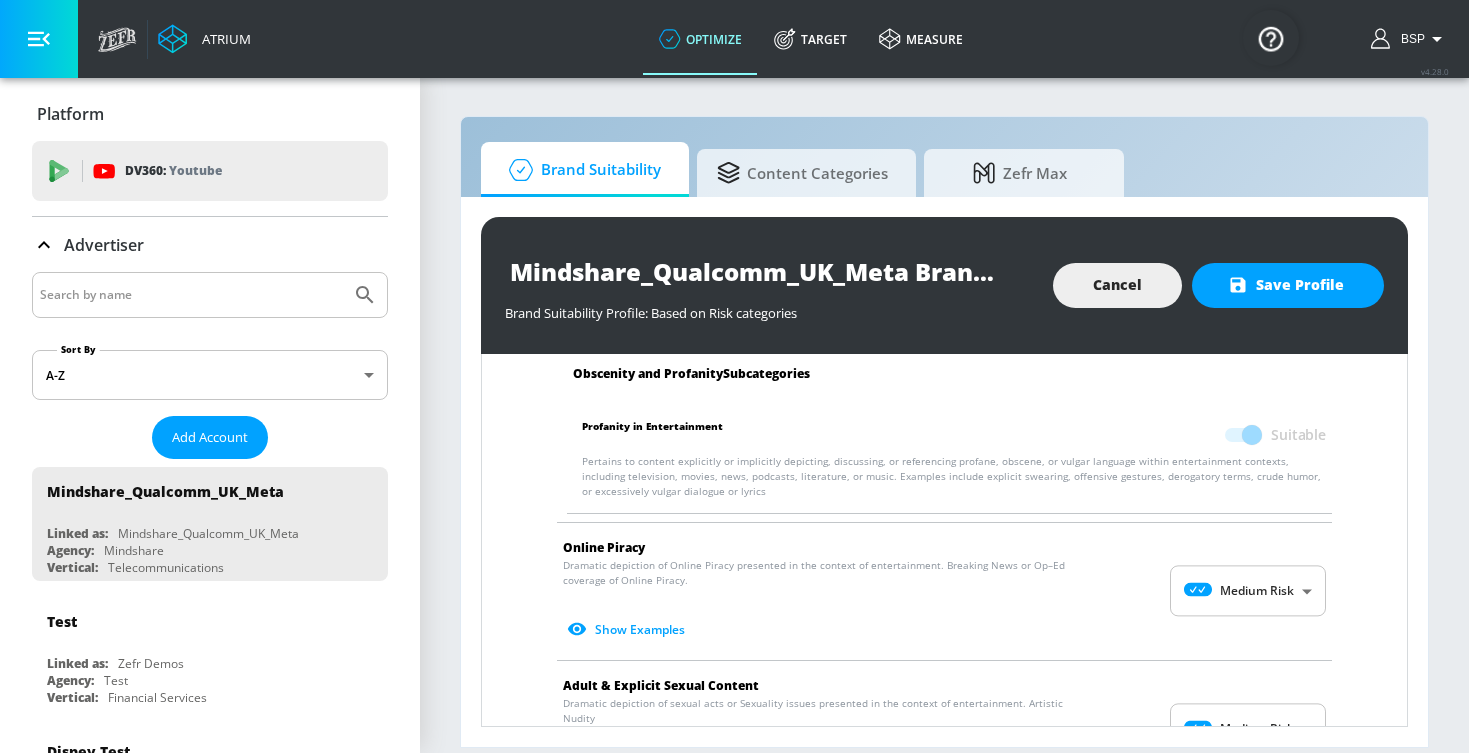
click at [1239, 567] on body "Atrium optimize Target measure optimize Target measure v 4.28.0 BSP Platform DV…" at bounding box center [734, 376] width 1469 height 753
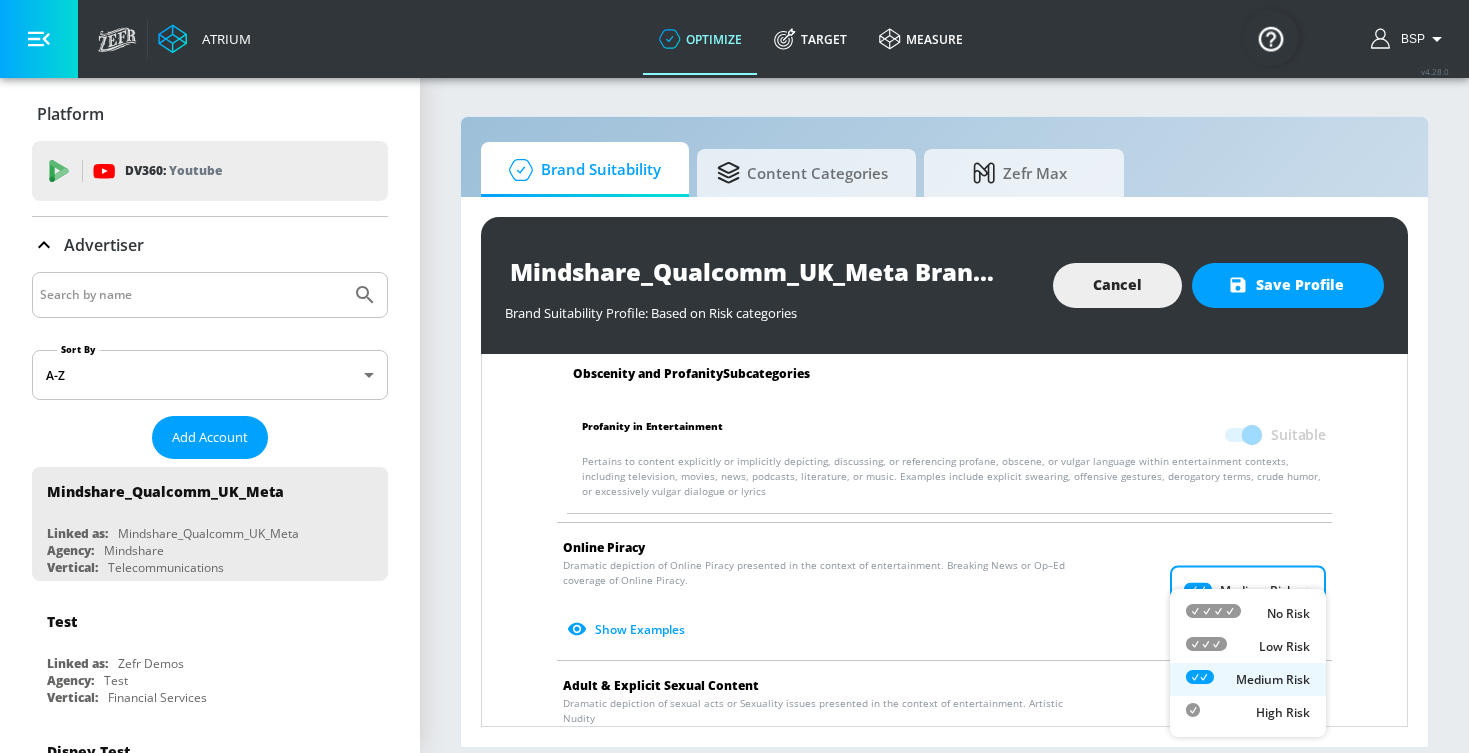
click at [1234, 641] on div "Low Risk" at bounding box center [1248, 646] width 124 height 21
type input "LOW"
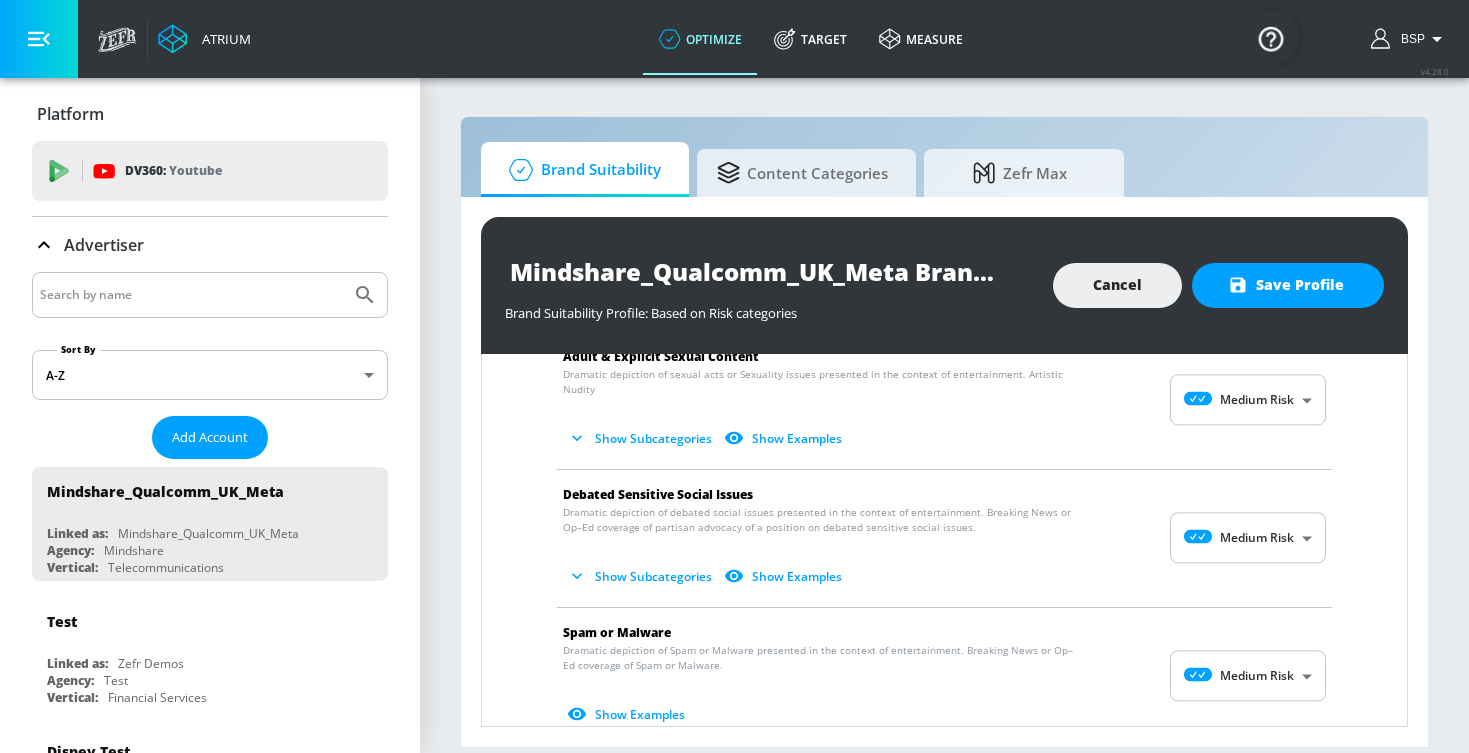
scroll to position [3013, 0]
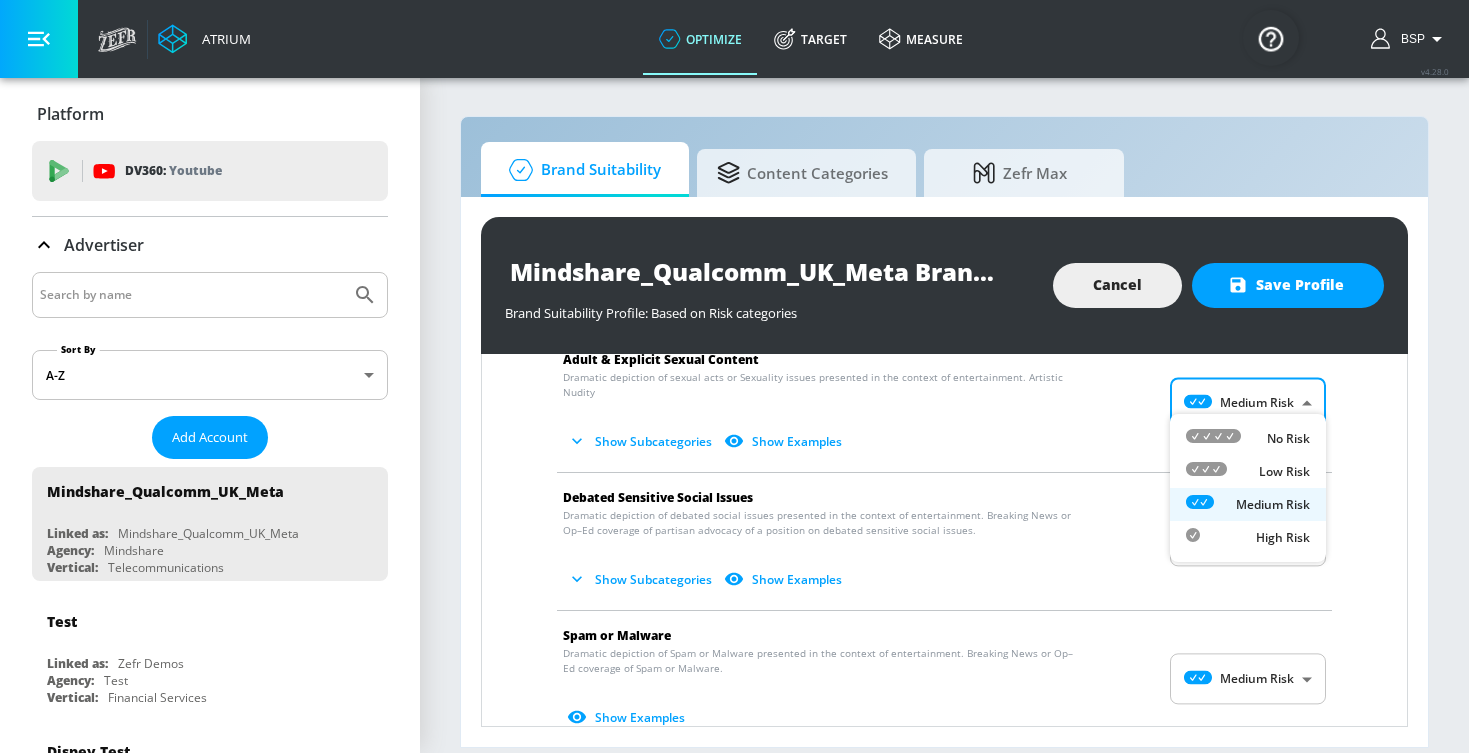
click at [1243, 385] on body "Atrium optimize Target measure optimize Target measure v 4.28.0 BSP Platform DV…" at bounding box center [734, 376] width 1469 height 753
click at [1240, 461] on div "Low Risk" at bounding box center [1248, 471] width 124 height 21
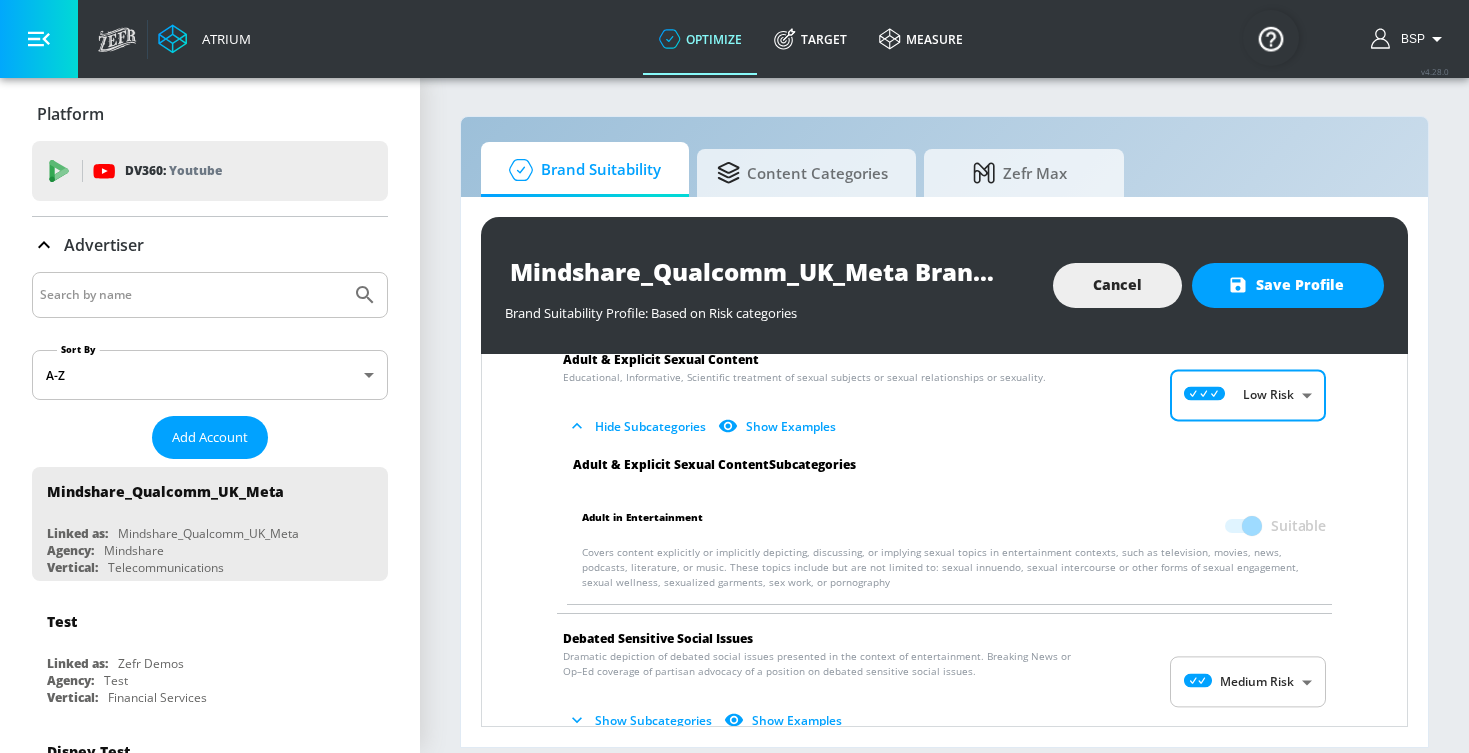
type input "LOW"
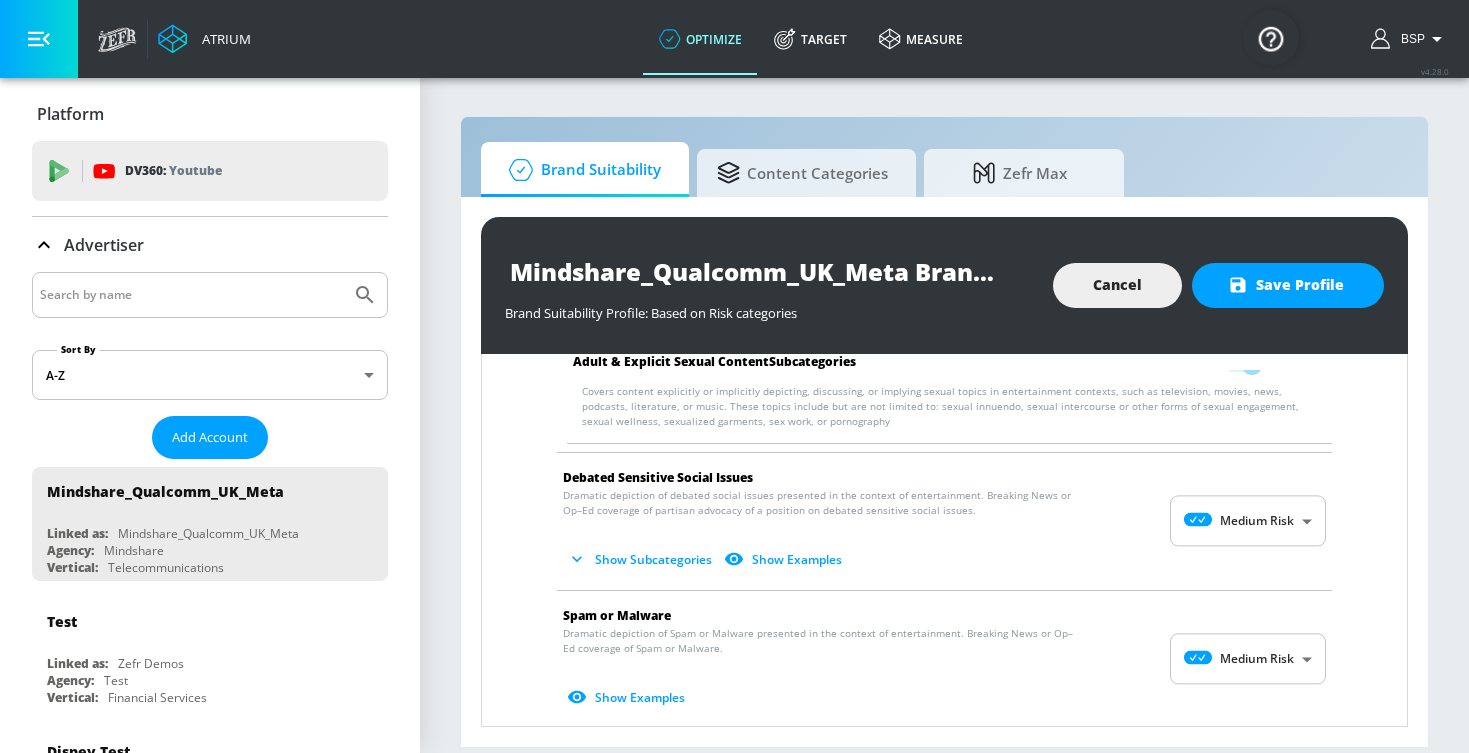
click at [1229, 543] on span "Show Subcategories Show Examples" at bounding box center [928, 559] width 731 height 33
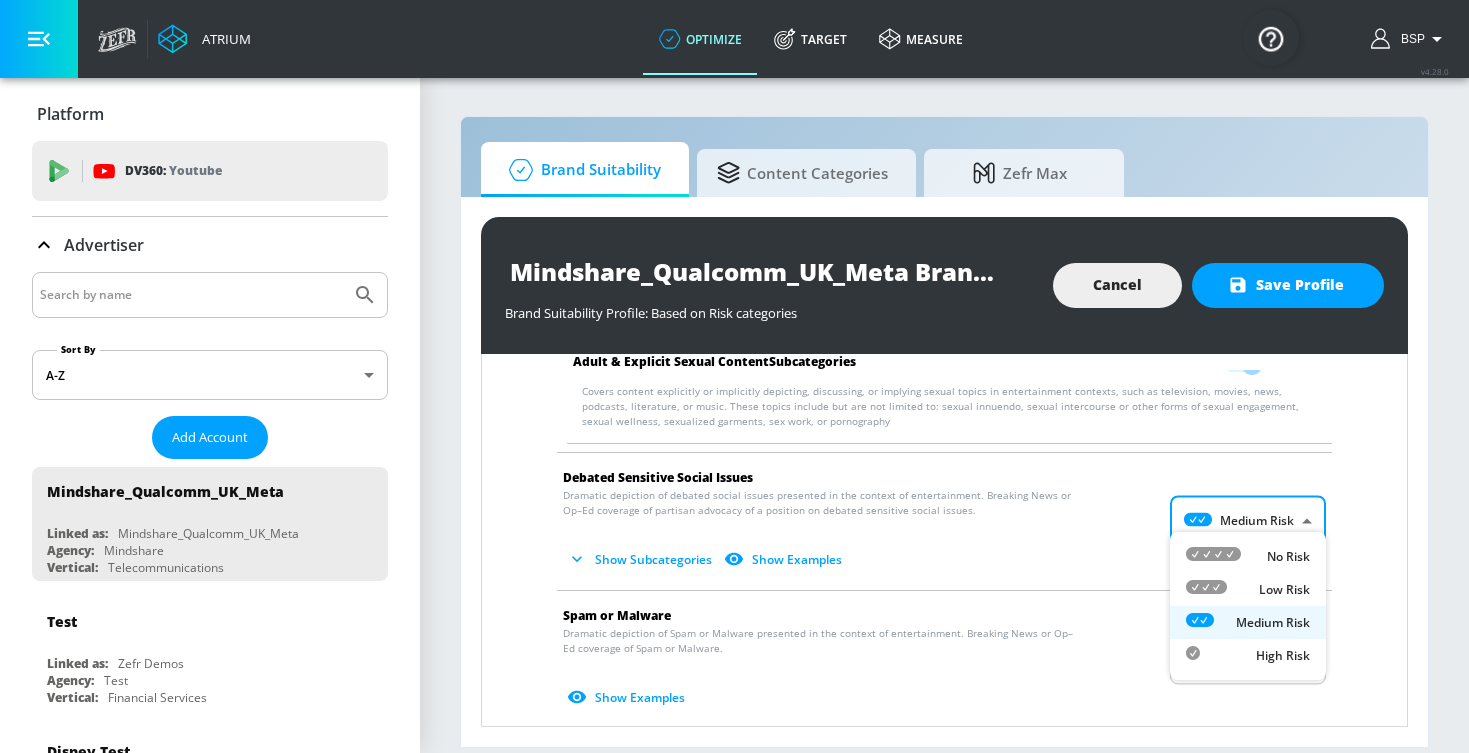
click at [1229, 523] on body "Atrium optimize Target measure optimize Target measure v 4.28.0 BSP Platform DV…" at bounding box center [734, 376] width 1469 height 753
click at [1238, 578] on li "Low Risk" at bounding box center [1248, 589] width 156 height 33
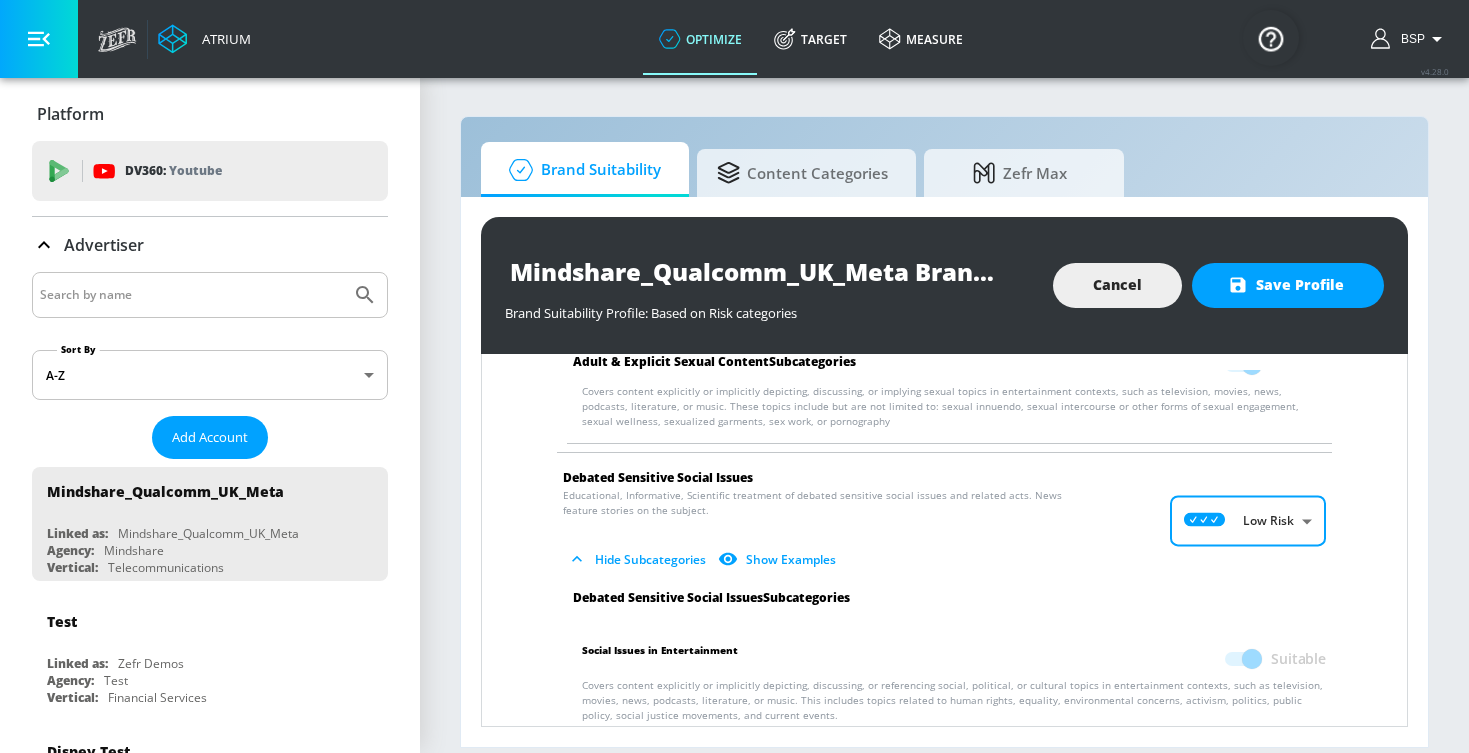
type input "LOW"
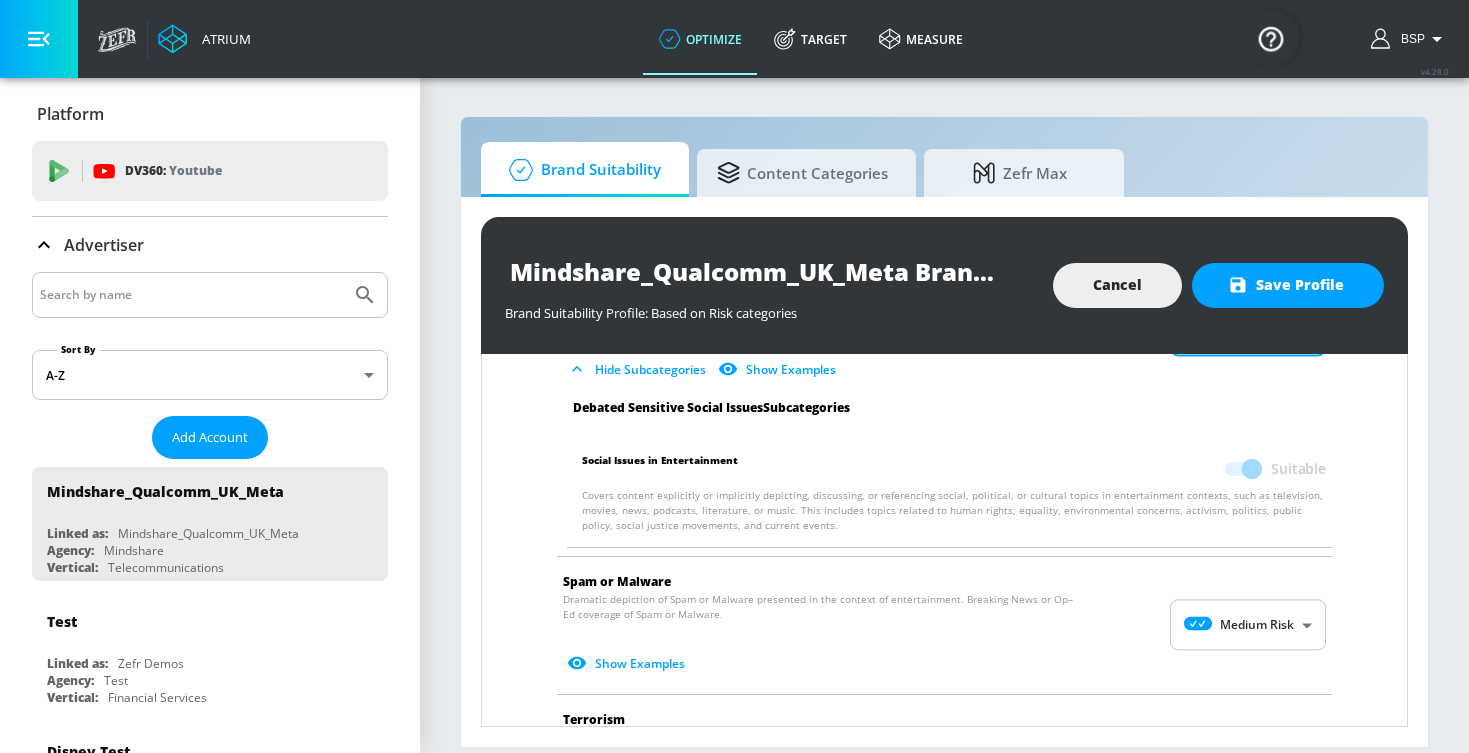
scroll to position [3376, 0]
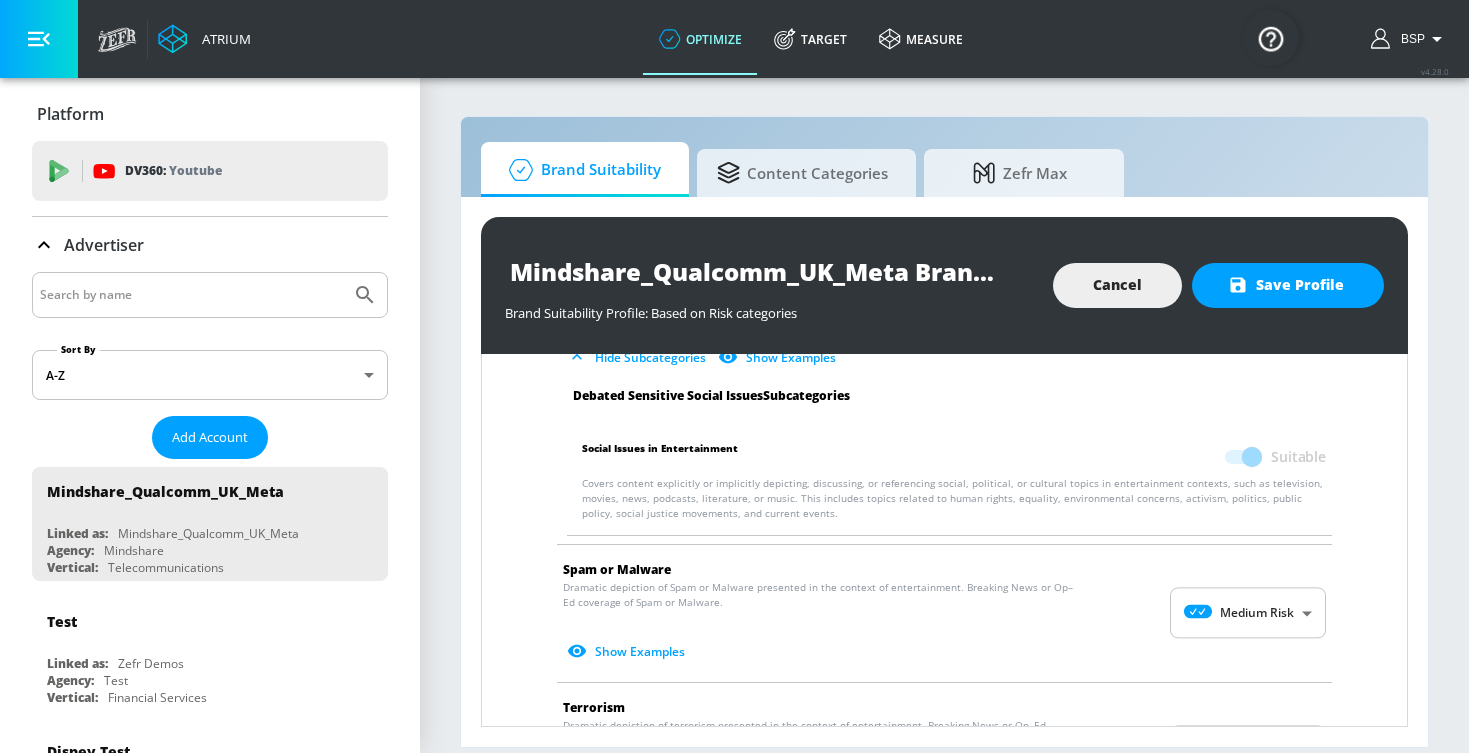
click at [1235, 597] on body "Atrium optimize Target measure optimize Target measure v 4.28.0 BSP Platform DV…" at bounding box center [734, 376] width 1469 height 753
click at [1236, 647] on div "Low Risk" at bounding box center [1248, 646] width 124 height 21
type input "LOW"
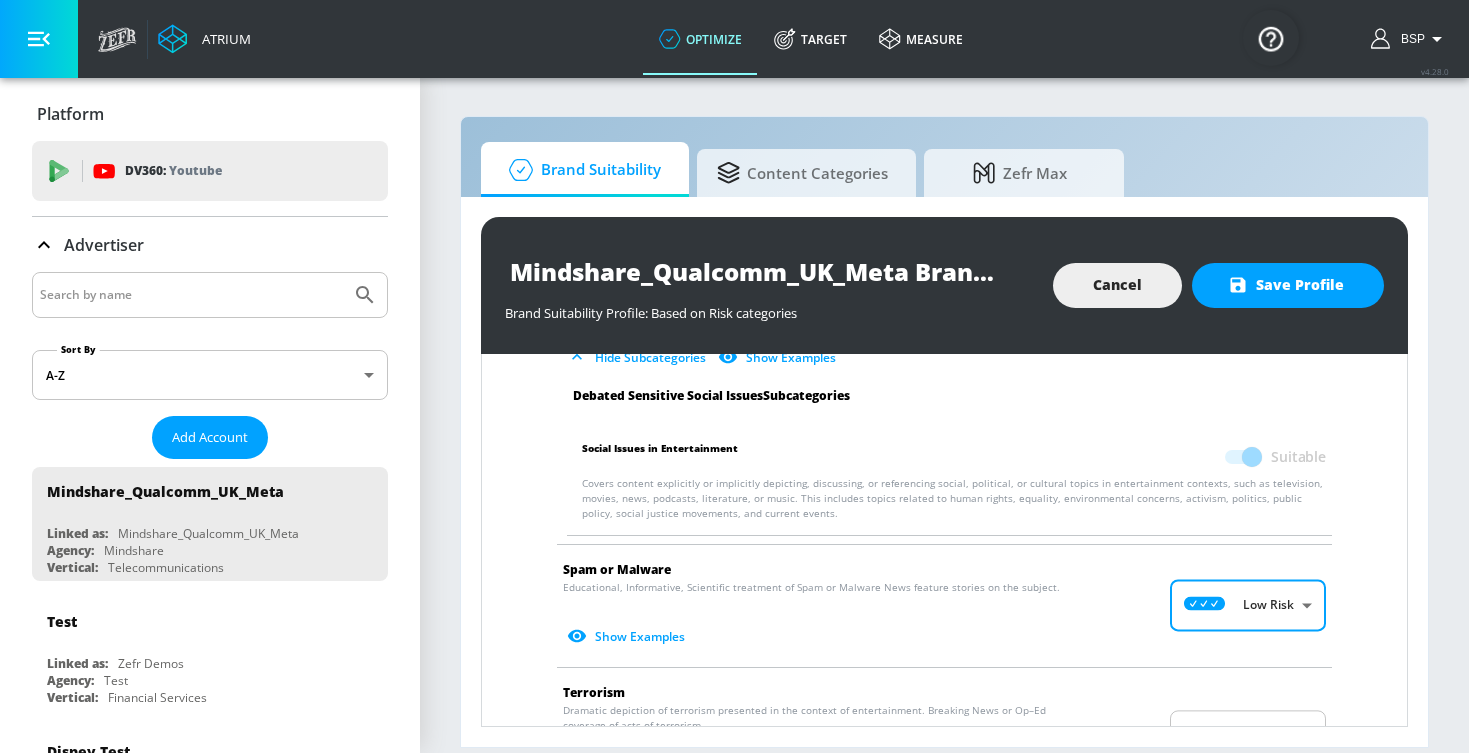
scroll to position [3525, 0]
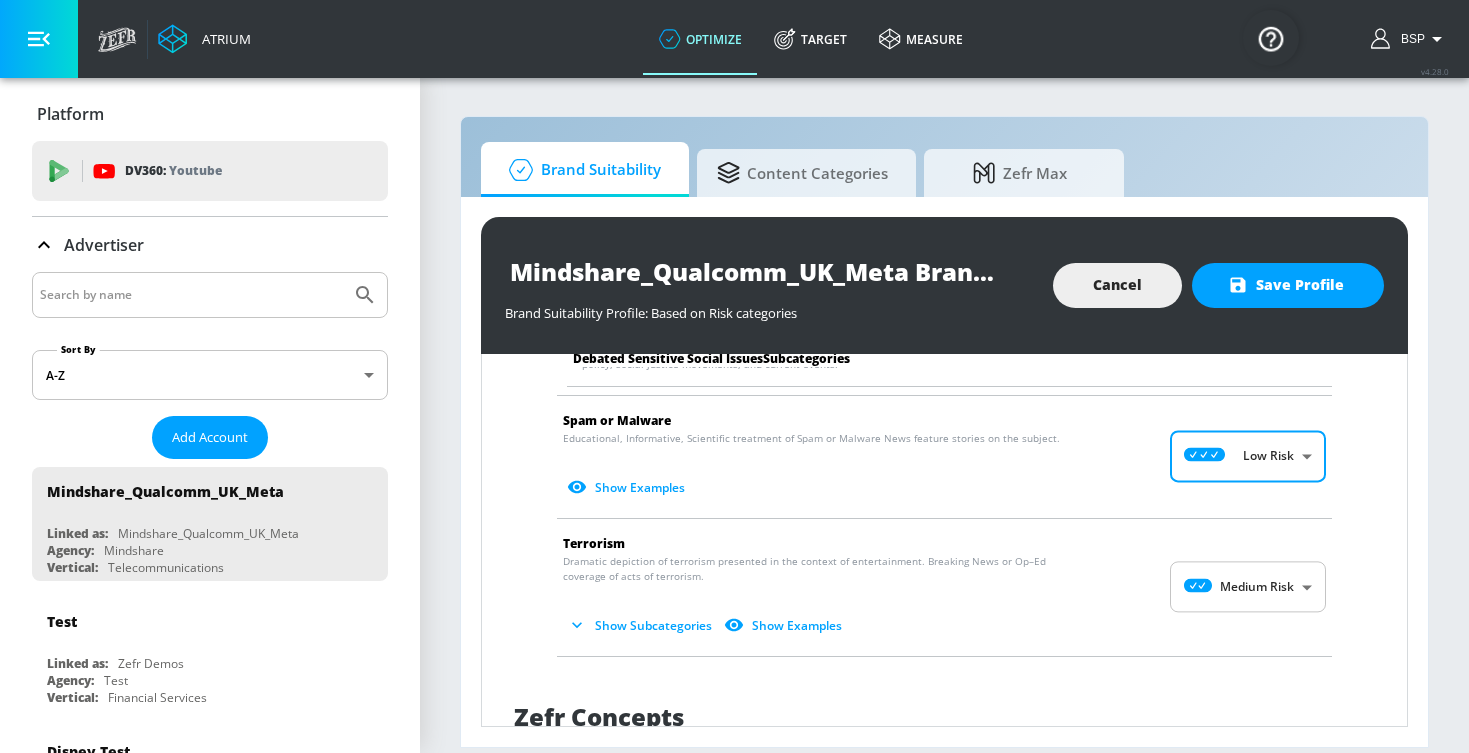
click at [1245, 575] on body "Atrium optimize Target measure optimize Target measure v 4.28.0 BSP Platform DV…" at bounding box center [734, 376] width 1469 height 753
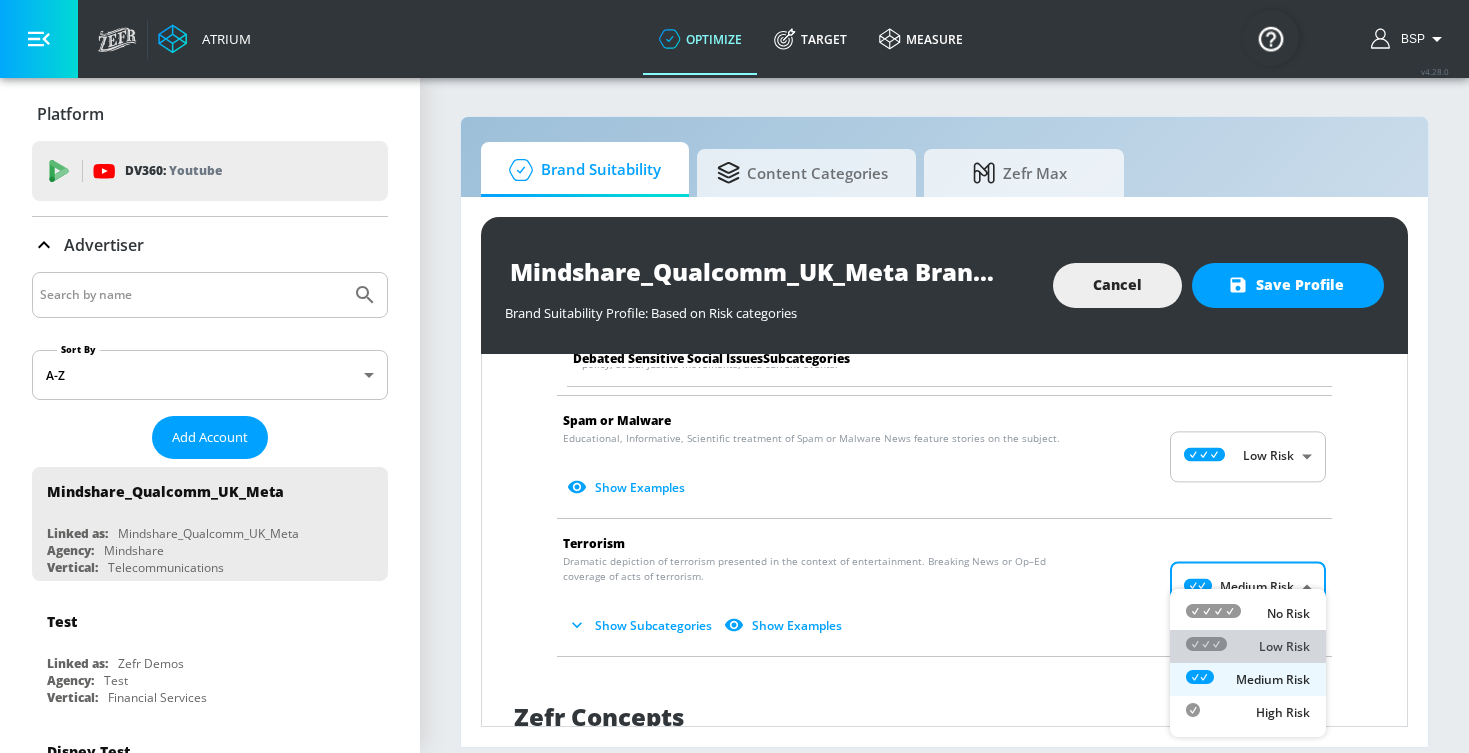
click at [1247, 637] on div "Low Risk" at bounding box center [1248, 646] width 124 height 21
type input "LOW"
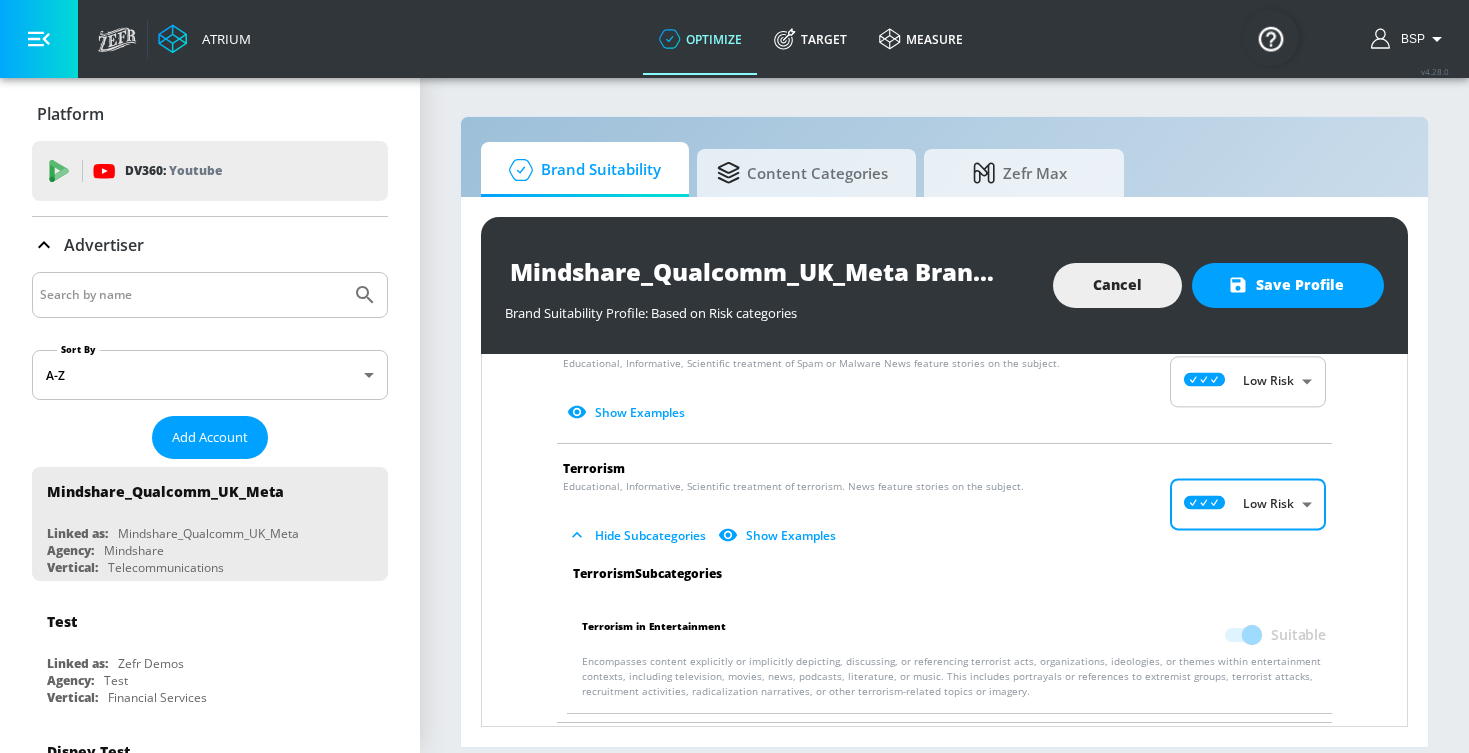
scroll to position [3603, 0]
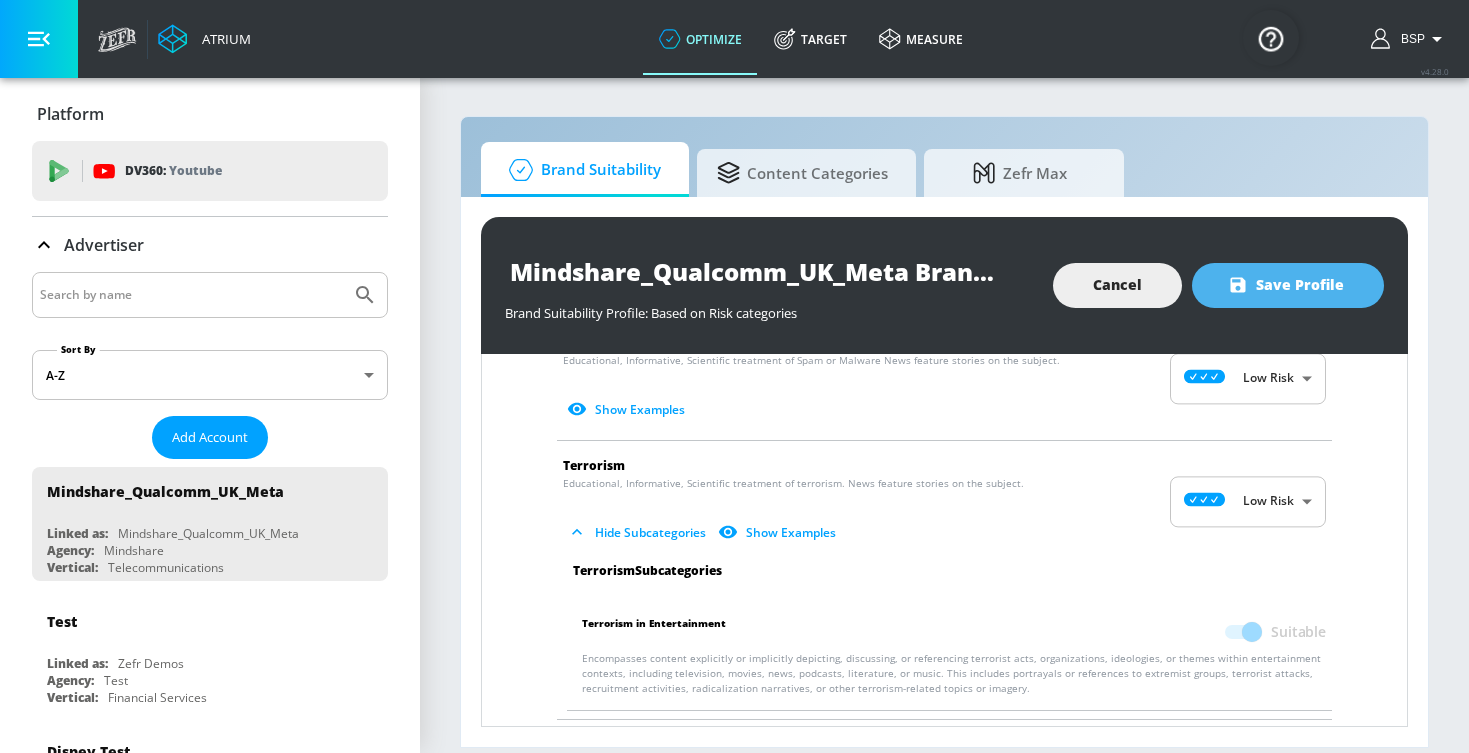
click at [1313, 285] on span "Save Profile" at bounding box center [1288, 285] width 112 height 25
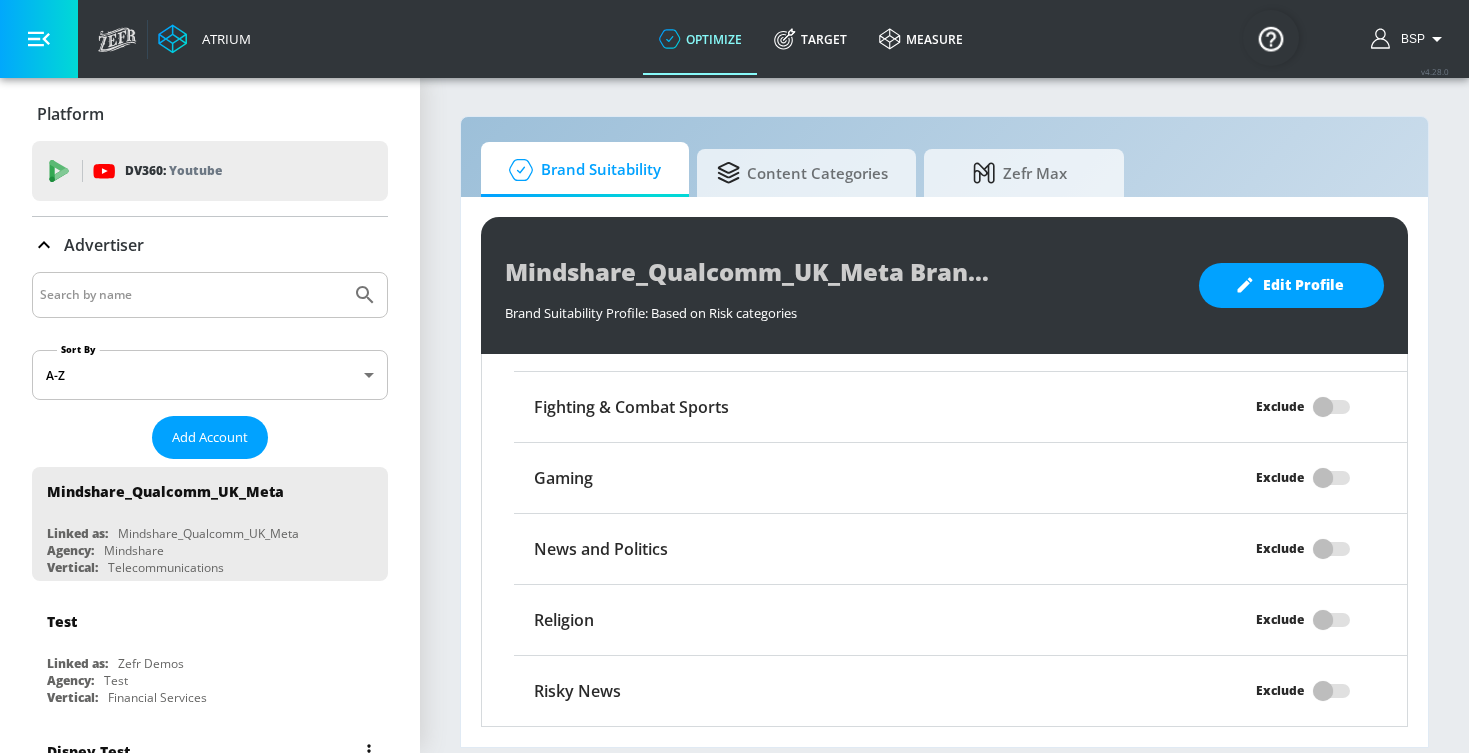
scroll to position [327, 0]
